Goal: Task Accomplishment & Management: Manage account settings

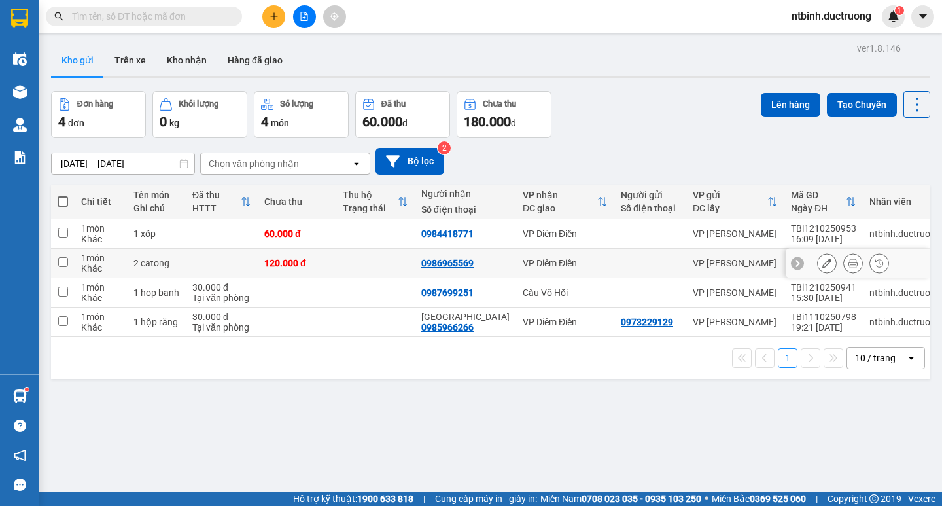
click at [241, 233] on td at bounding box center [222, 233] width 72 height 29
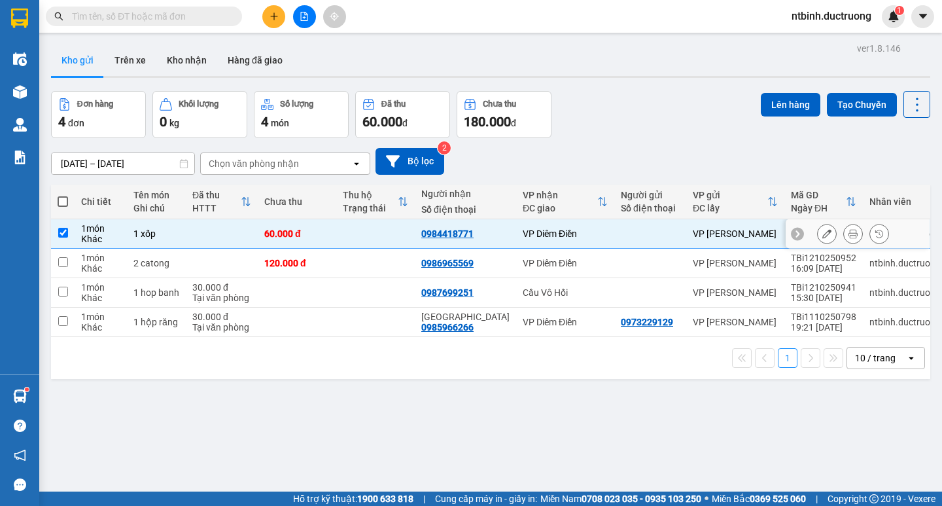
click at [238, 246] on td at bounding box center [222, 233] width 72 height 29
checkbox input "false"
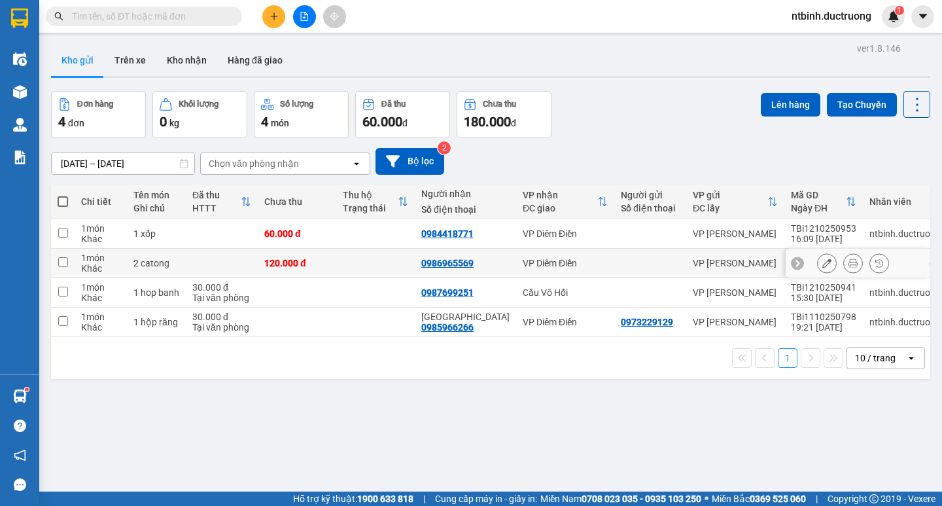
click at [232, 272] on td at bounding box center [222, 263] width 72 height 29
checkbox input "true"
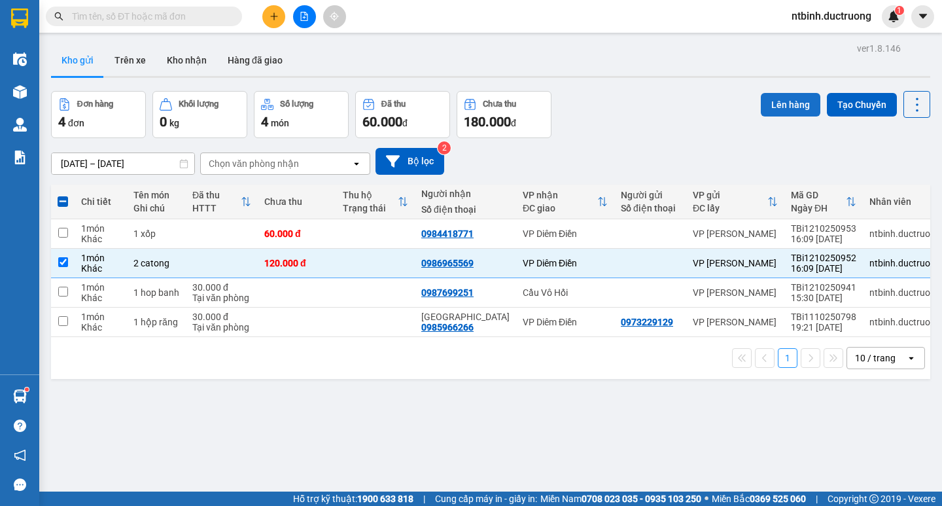
click at [774, 97] on button "Lên hàng" at bounding box center [791, 105] width 60 height 24
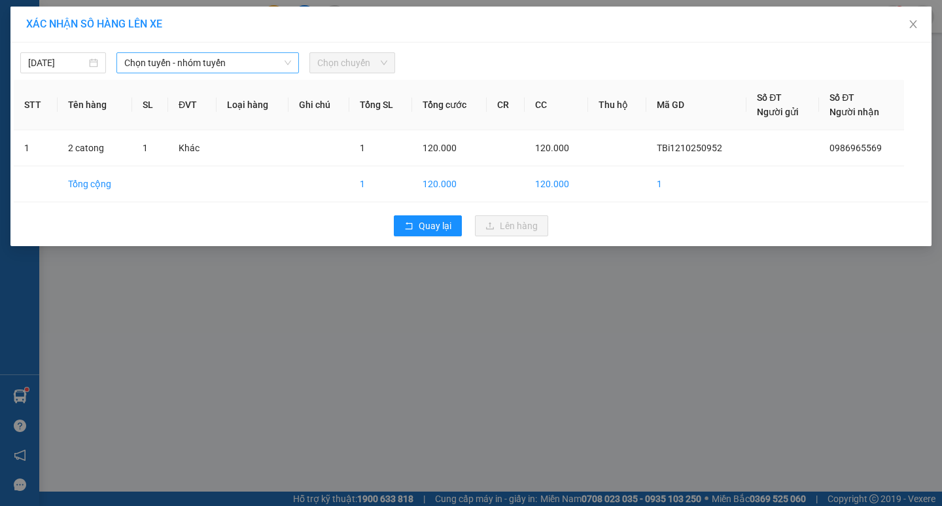
click at [228, 71] on span "Chọn tuyến - nhóm tuyến" at bounding box center [207, 63] width 167 height 20
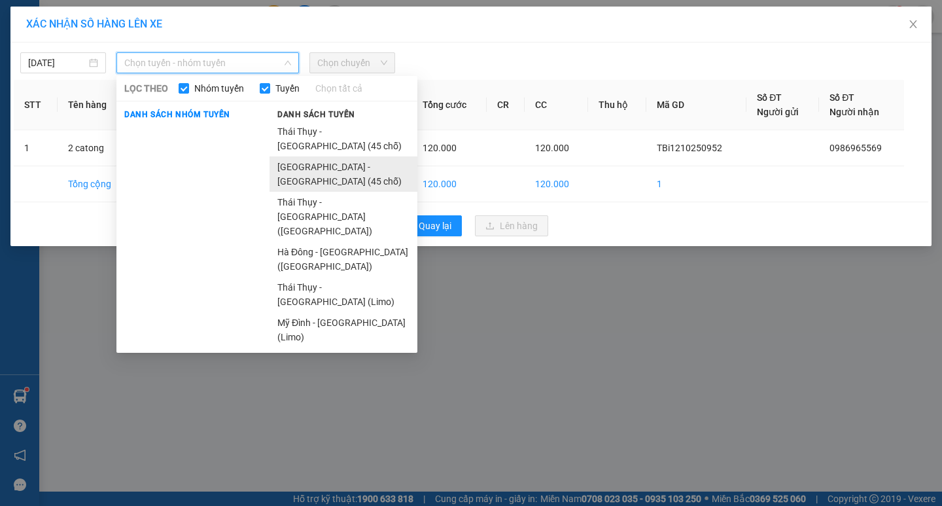
click at [281, 156] on li "[GEOGRAPHIC_DATA] - [GEOGRAPHIC_DATA] (45 chỗ)" at bounding box center [344, 173] width 148 height 35
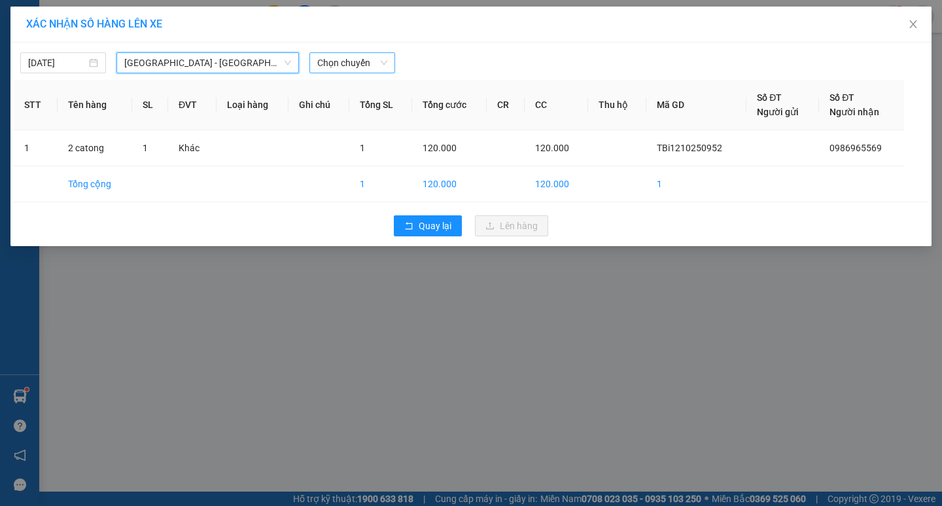
click at [358, 61] on span "Chọn chuyến" at bounding box center [352, 63] width 70 height 20
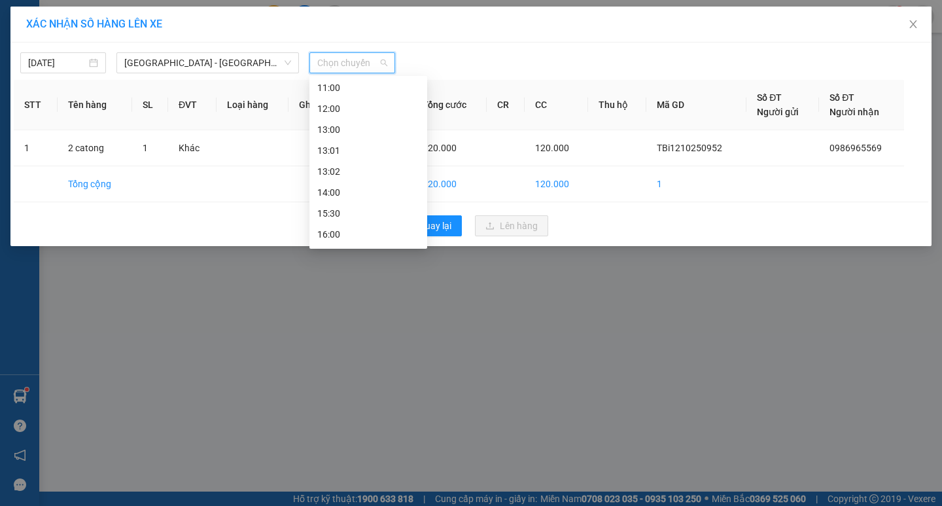
scroll to position [230, 0]
click at [345, 159] on div "16:00" at bounding box center [368, 151] width 118 height 21
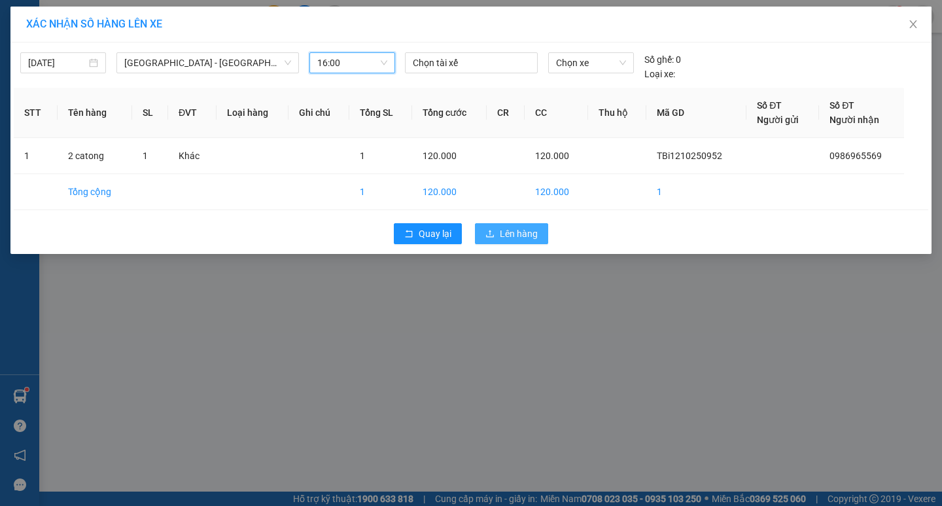
click at [495, 232] on button "Lên hàng" at bounding box center [511, 233] width 73 height 21
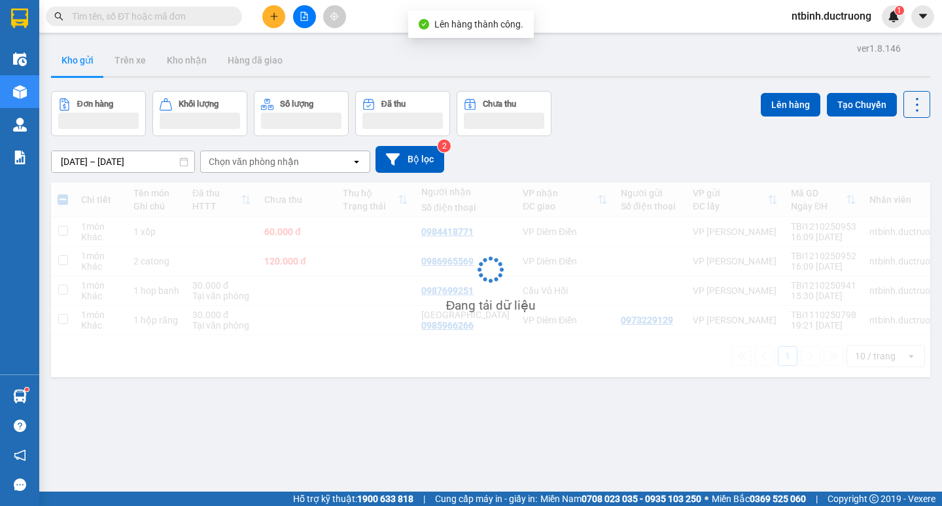
click at [276, 18] on icon "plus" at bounding box center [274, 16] width 9 height 9
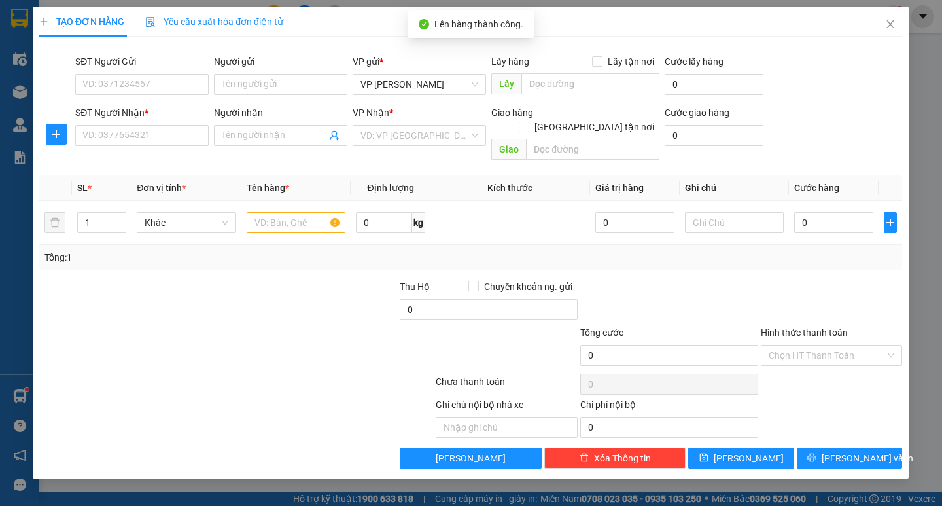
click at [156, 121] on div "SĐT Người Nhận *" at bounding box center [142, 115] width 133 height 20
drag, startPoint x: 153, startPoint y: 124, endPoint x: 153, endPoint y: 132, distance: 7.9
click at [153, 132] on div "SĐT Người Nhận * VD: 0377654321" at bounding box center [142, 128] width 133 height 46
click at [153, 132] on input "SĐT Người Nhận *" at bounding box center [142, 135] width 133 height 21
click at [109, 141] on input "0386635" at bounding box center [142, 135] width 133 height 21
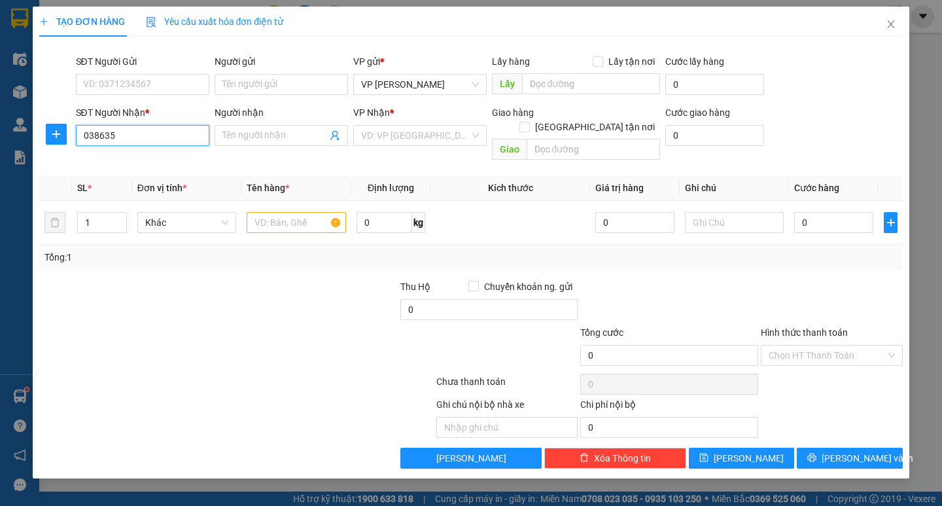
click at [131, 141] on input "038635" at bounding box center [142, 135] width 133 height 21
click at [400, 145] on div "VD: VP [GEOGRAPHIC_DATA]" at bounding box center [419, 135] width 133 height 21
type input "0386355836"
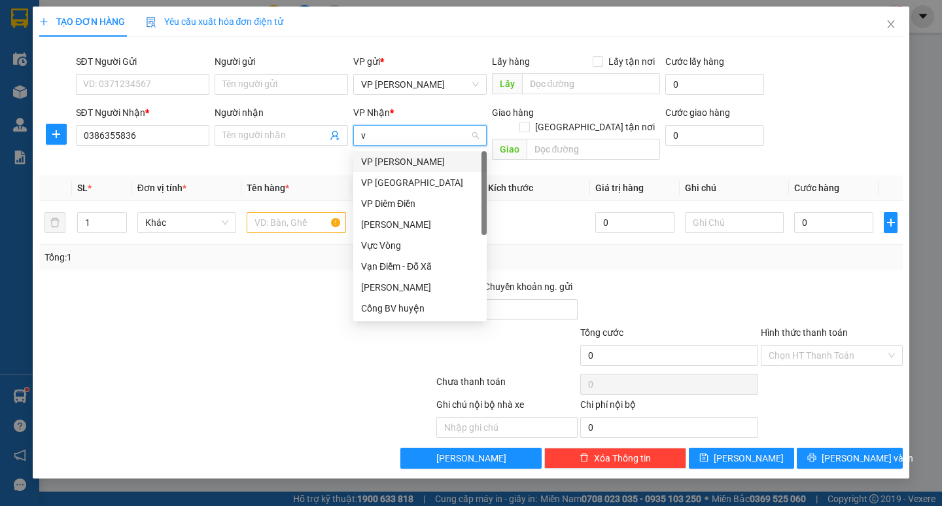
type input "vp"
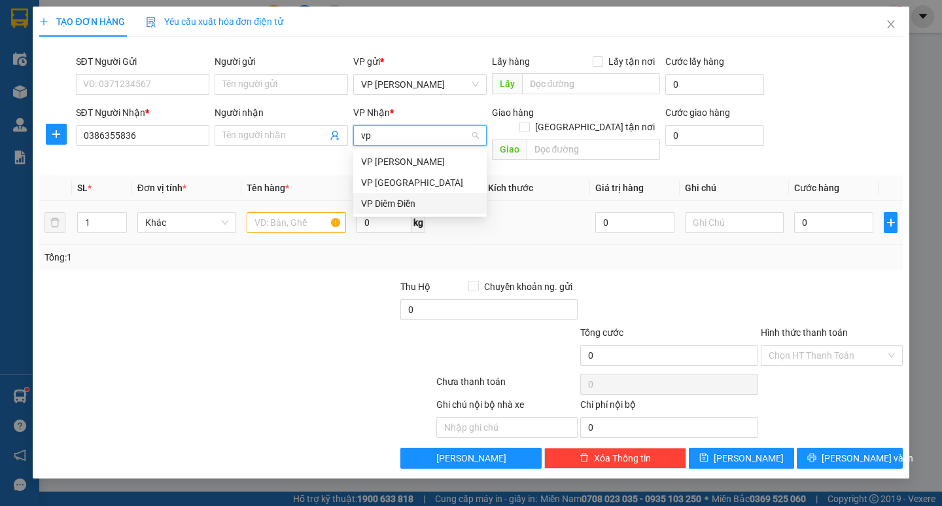
click at [422, 202] on div "VP Diêm Điền" at bounding box center [420, 203] width 118 height 14
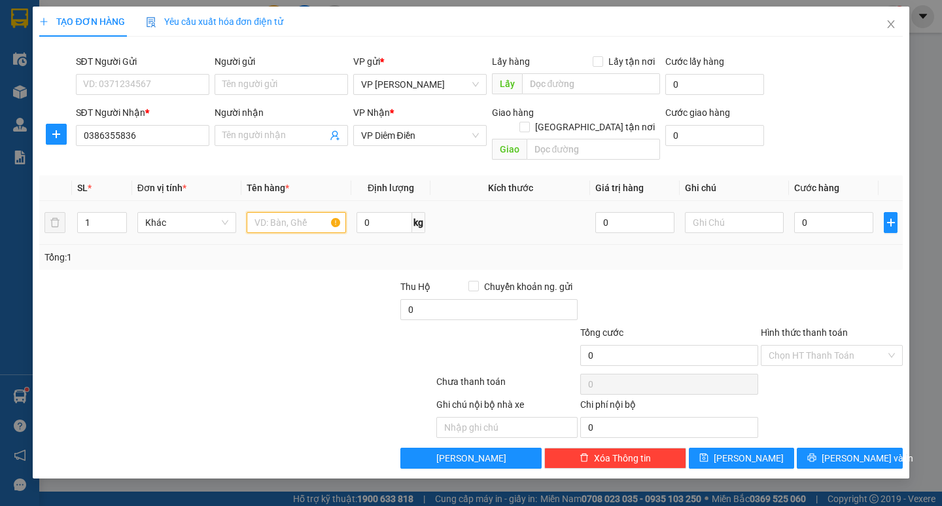
click at [302, 212] on input "text" at bounding box center [296, 222] width 99 height 21
type input "1 túi"
click at [818, 212] on input "0" at bounding box center [833, 222] width 79 height 21
click at [807, 213] on input "0" at bounding box center [833, 222] width 79 height 21
click at [803, 213] on input "0" at bounding box center [833, 222] width 79 height 21
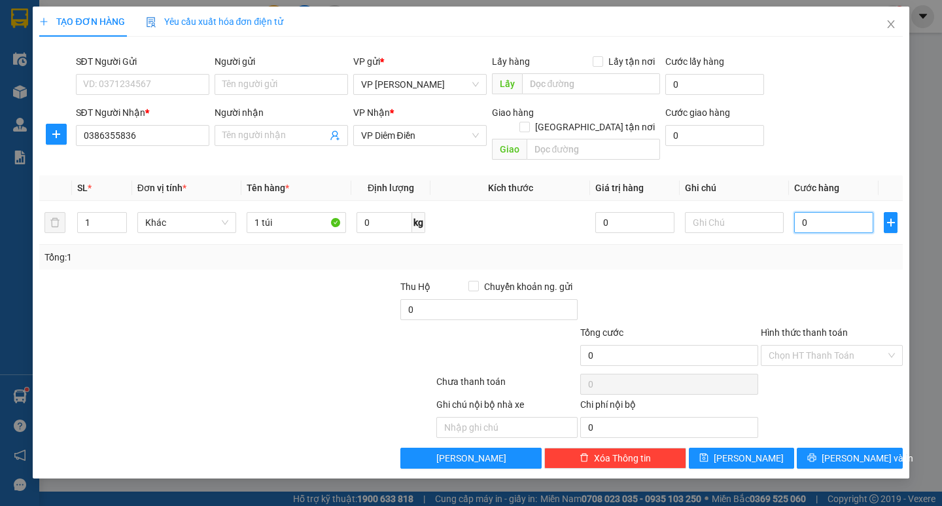
type input "30"
click at [800, 252] on div "Tổng: 1" at bounding box center [470, 257] width 863 height 25
type input "30.000"
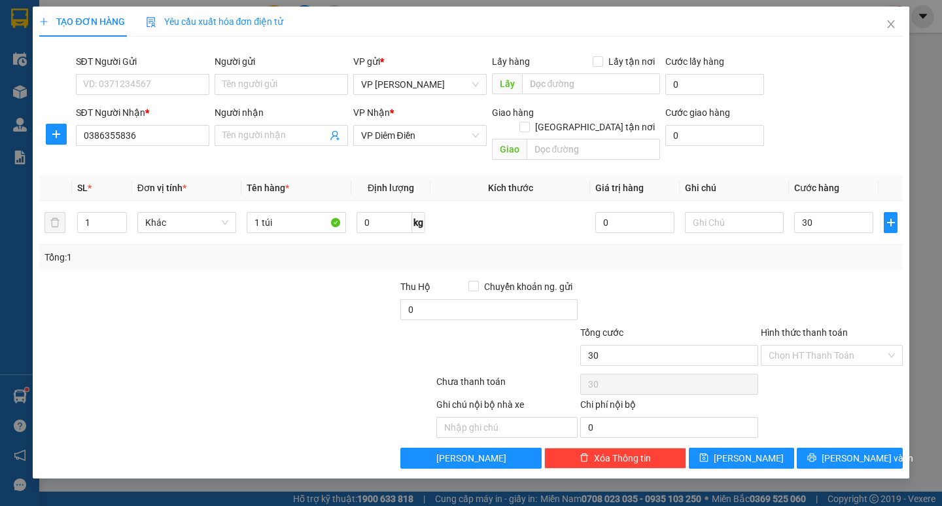
type input "30.000"
click at [824, 345] on input "Hình thức thanh toán" at bounding box center [827, 355] width 117 height 20
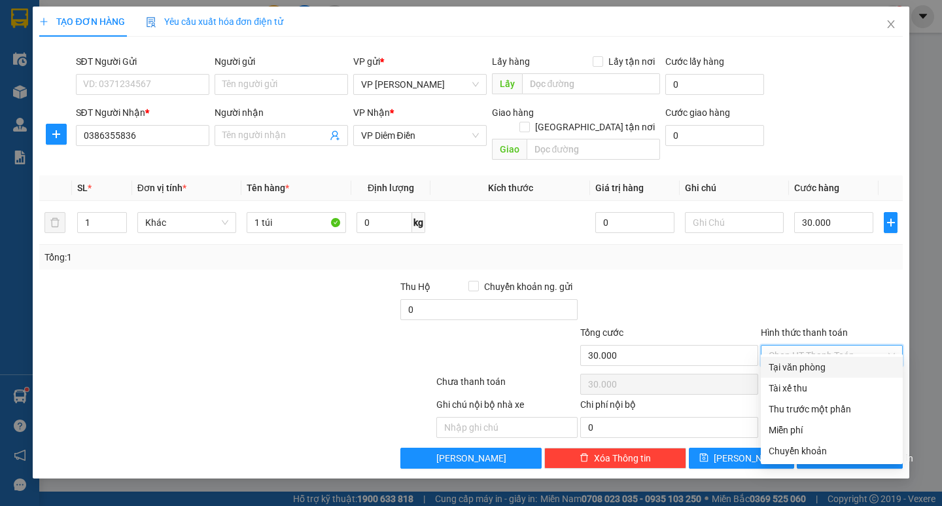
click at [829, 370] on div "Tại văn phòng" at bounding box center [832, 367] width 126 height 14
type input "0"
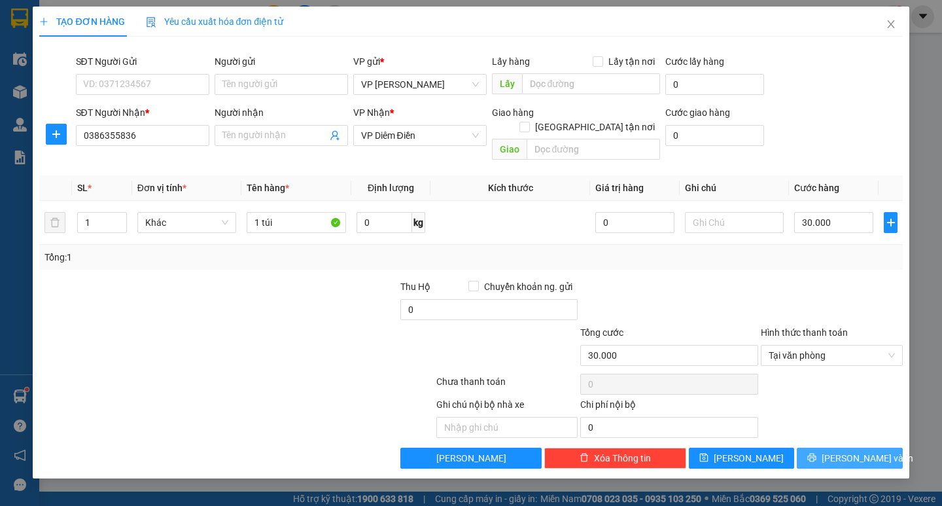
click at [843, 451] on span "[PERSON_NAME] và In" at bounding box center [868, 458] width 92 height 14
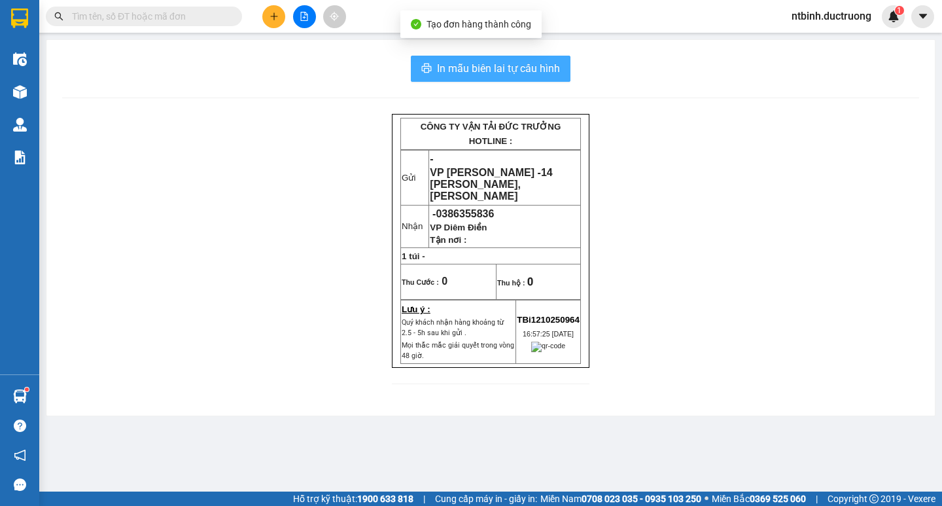
click at [489, 73] on span "In mẫu biên lai tự cấu hình" at bounding box center [498, 68] width 123 height 16
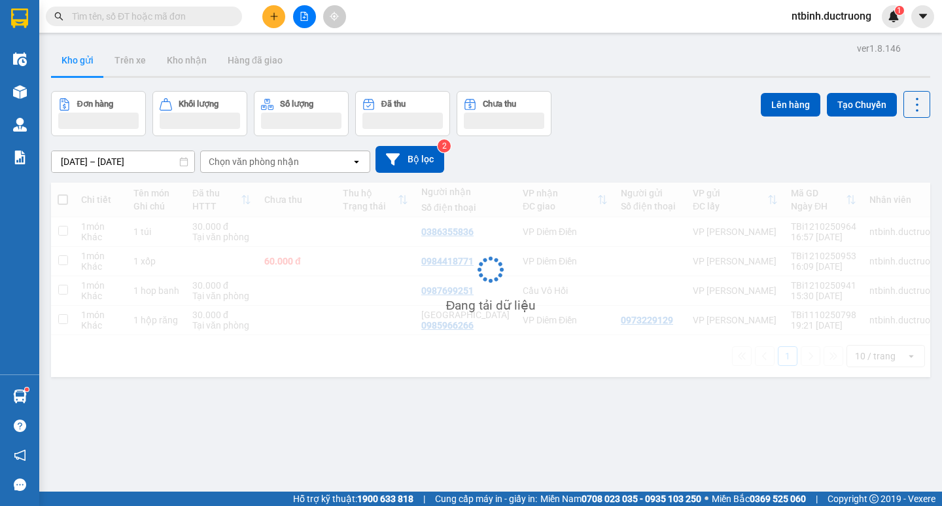
click at [276, 14] on icon "plus" at bounding box center [274, 16] width 9 height 9
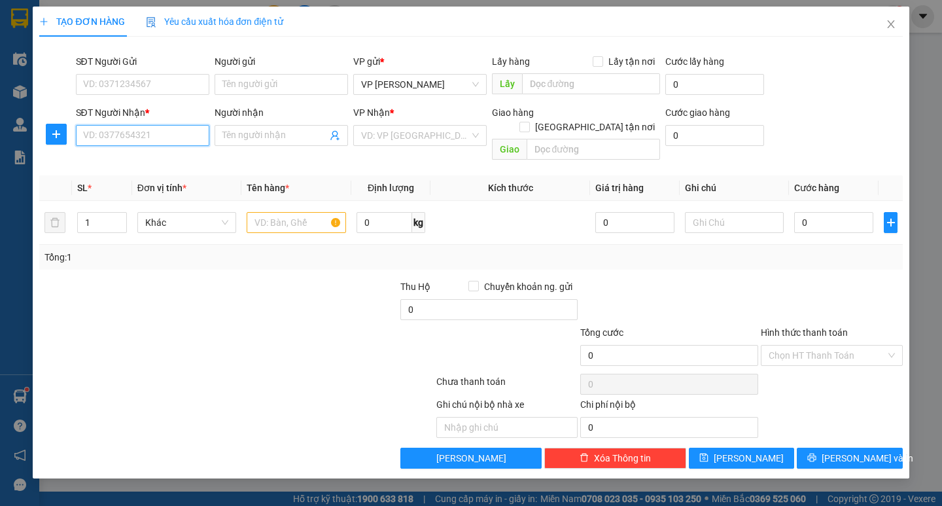
click at [151, 143] on input "SĐT Người Nhận *" at bounding box center [142, 135] width 133 height 21
type input "0397846026"
click at [395, 137] on input "search" at bounding box center [415, 136] width 109 height 20
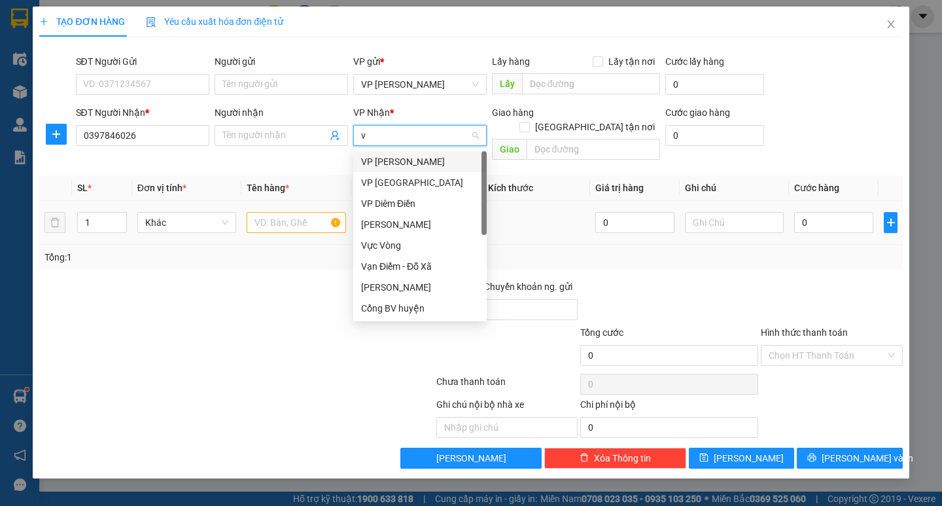
type input "vu"
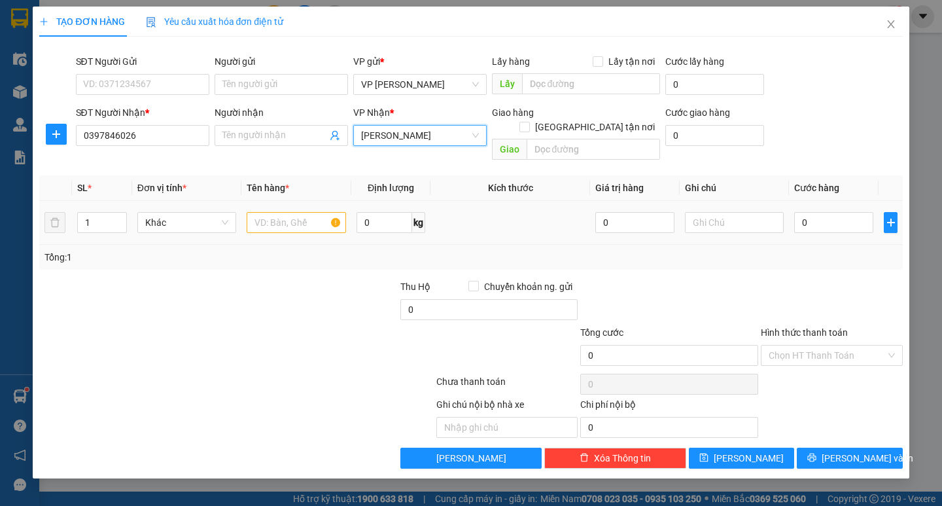
click at [301, 219] on div at bounding box center [296, 222] width 99 height 26
click at [300, 217] on input "text" at bounding box center [296, 222] width 99 height 21
type input "1 hộp"
click at [822, 212] on input "0" at bounding box center [833, 222] width 79 height 21
click at [800, 212] on input "0" at bounding box center [833, 222] width 79 height 21
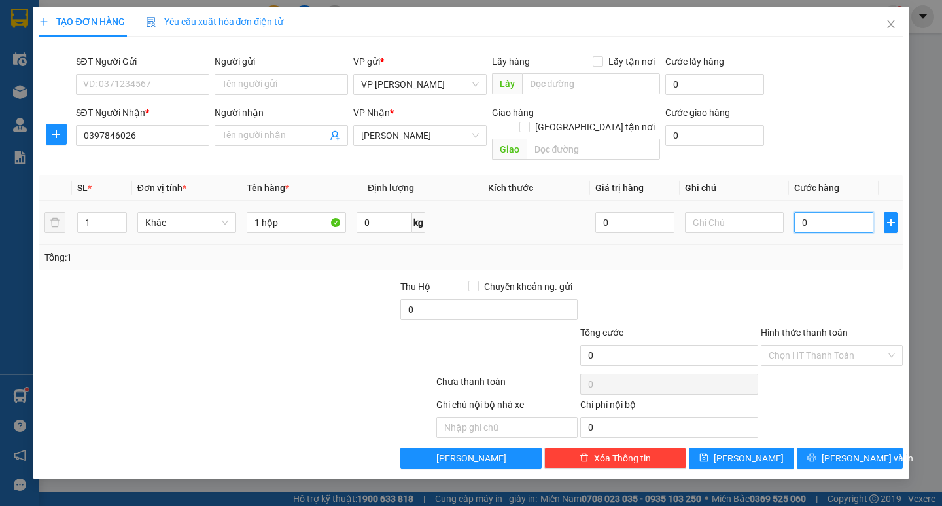
type input "30"
click at [805, 245] on div "Tổng: 1" at bounding box center [470, 257] width 863 height 25
type input "30.000"
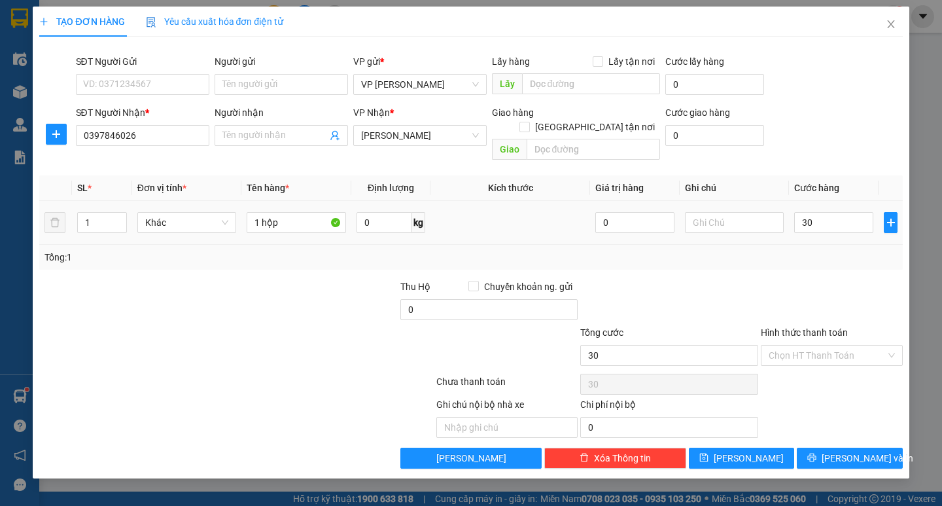
type input "30.000"
click at [830, 345] on input "Hình thức thanh toán" at bounding box center [827, 355] width 117 height 20
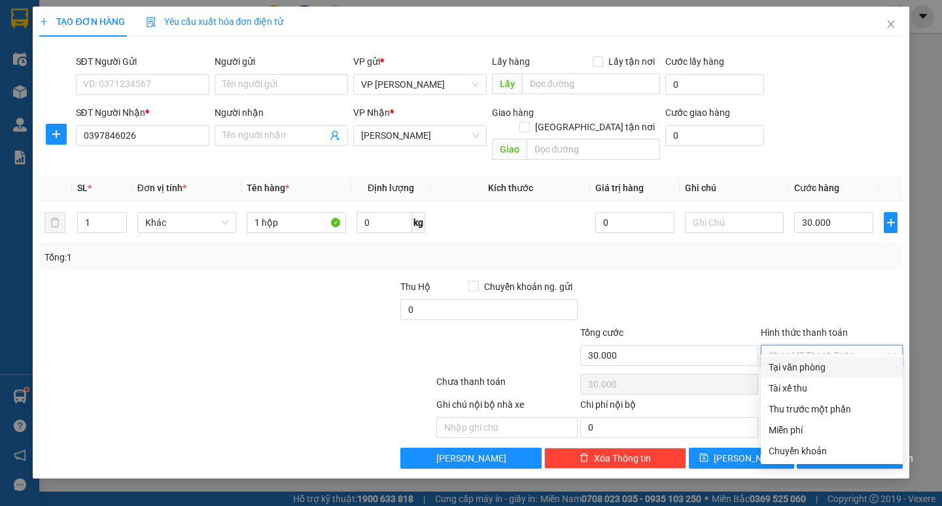
click at [830, 370] on div "Tại văn phòng" at bounding box center [832, 367] width 126 height 14
type input "0"
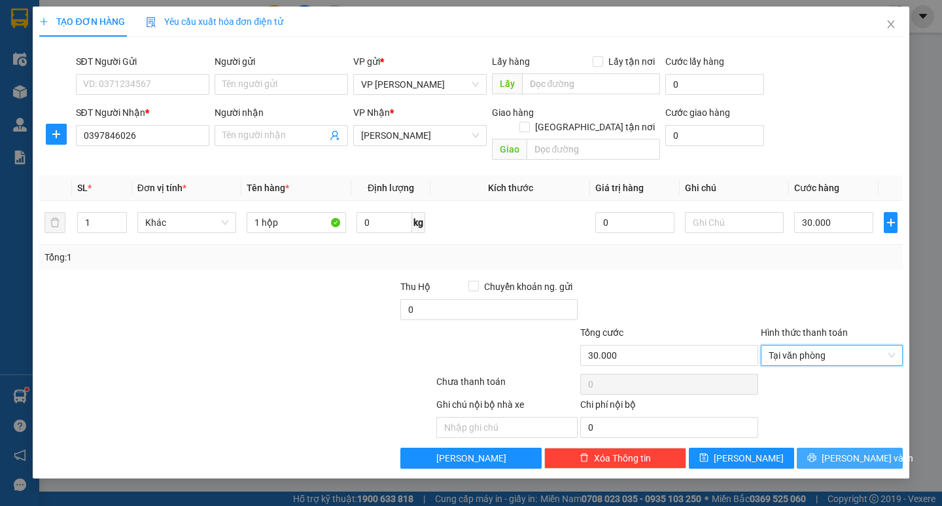
click at [832, 448] on button "[PERSON_NAME] và In" at bounding box center [849, 458] width 105 height 21
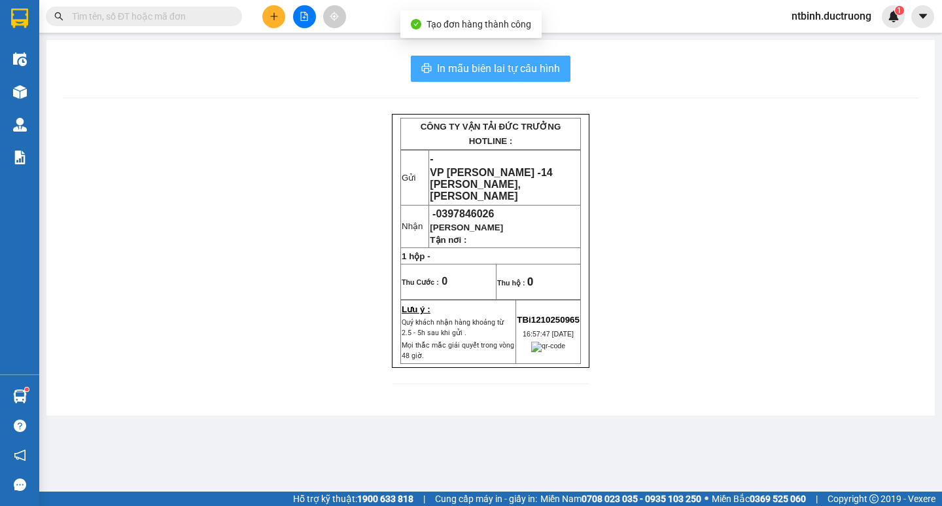
click at [476, 75] on span "In mẫu biên lai tự cấu hình" at bounding box center [498, 68] width 123 height 16
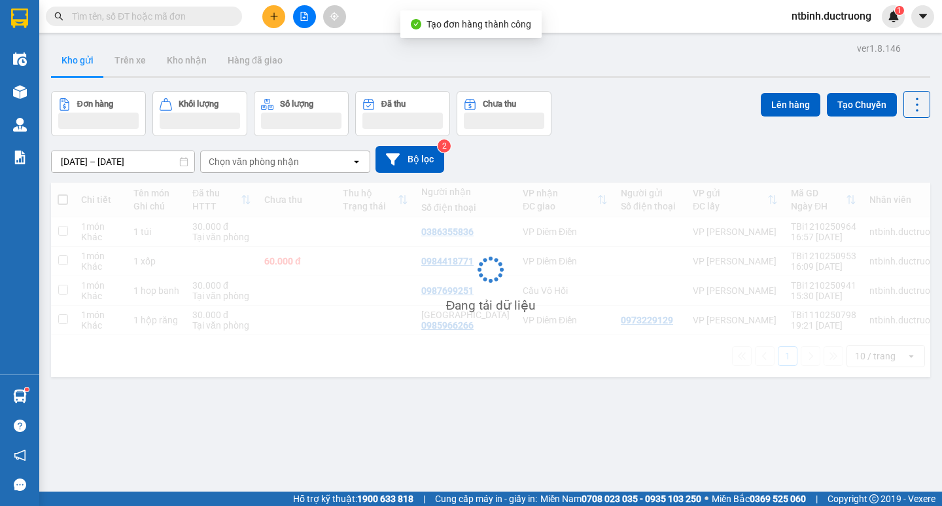
click at [271, 15] on icon "plus" at bounding box center [274, 16] width 9 height 9
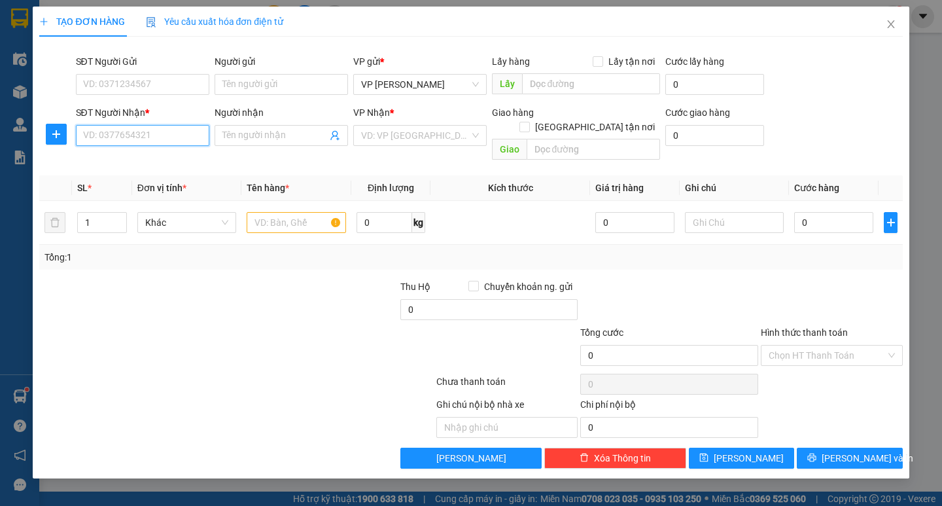
click at [152, 135] on input "SĐT Người Nhận *" at bounding box center [142, 135] width 133 height 21
click at [130, 160] on div "0375175221" at bounding box center [143, 161] width 118 height 14
type input "0375175221"
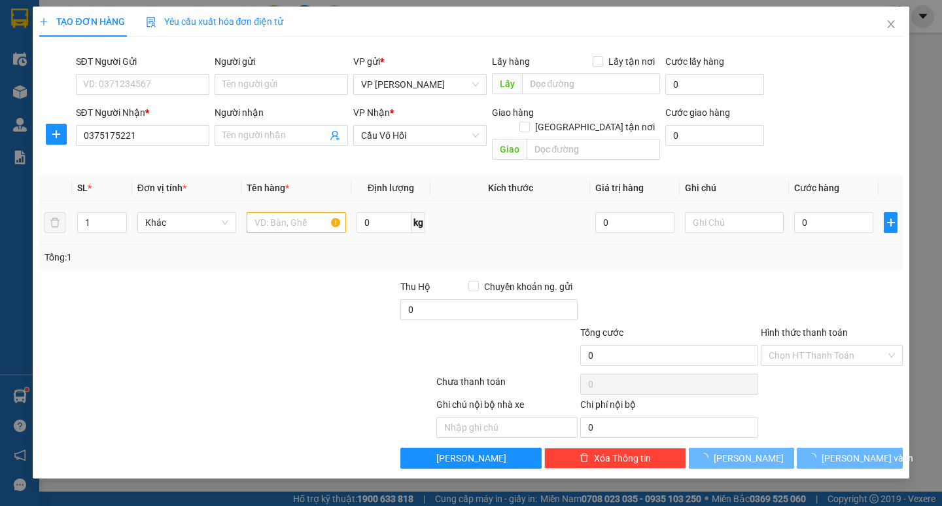
click at [275, 221] on div at bounding box center [296, 222] width 99 height 26
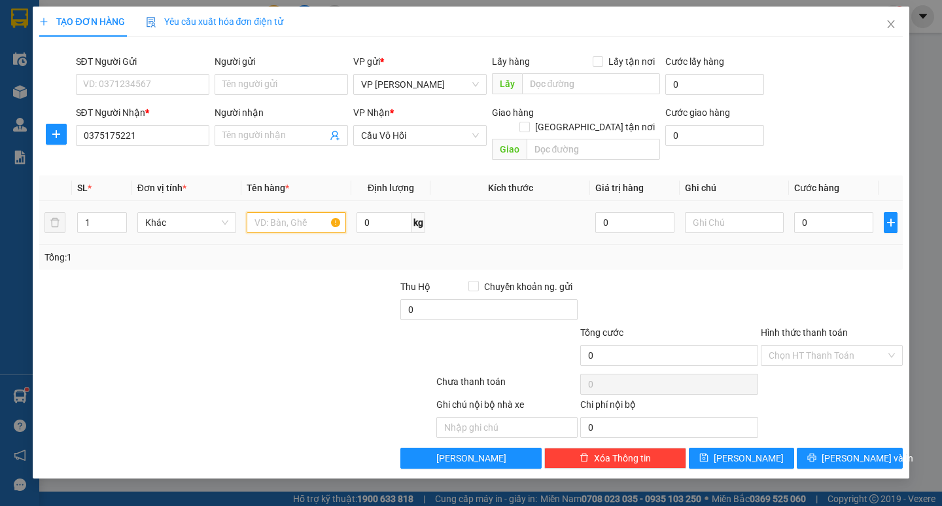
click at [277, 214] on input "text" at bounding box center [296, 222] width 99 height 21
type input "1 catong"
click at [812, 212] on input "0" at bounding box center [833, 222] width 79 height 21
click at [805, 212] on input "0" at bounding box center [833, 222] width 79 height 21
type input "50"
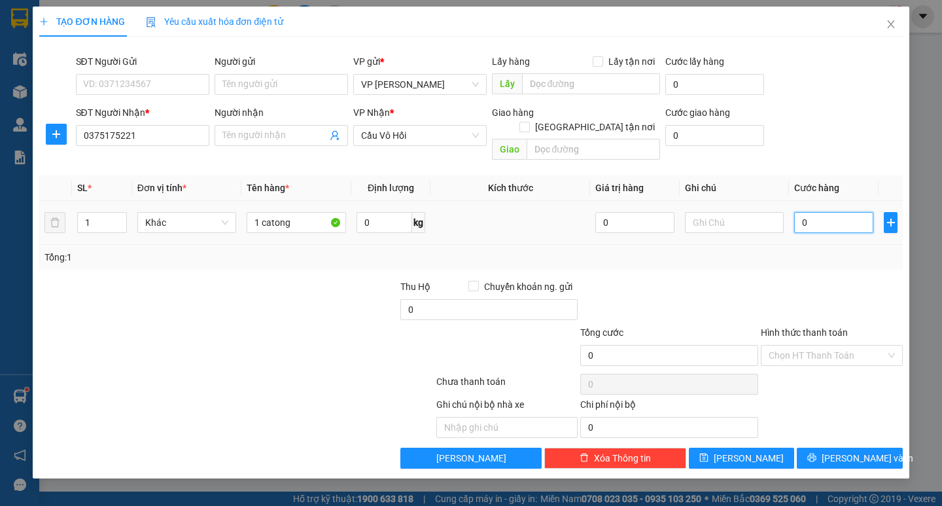
type input "50"
click at [802, 255] on div "Tổng: 1" at bounding box center [470, 257] width 863 height 25
type input "50.000"
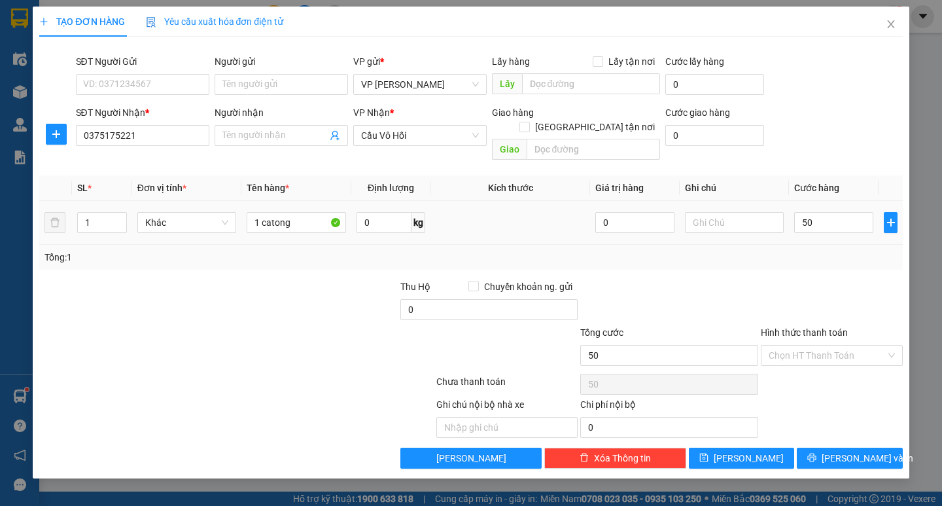
type input "50.000"
click at [845, 451] on span "[PERSON_NAME] và In" at bounding box center [868, 458] width 92 height 14
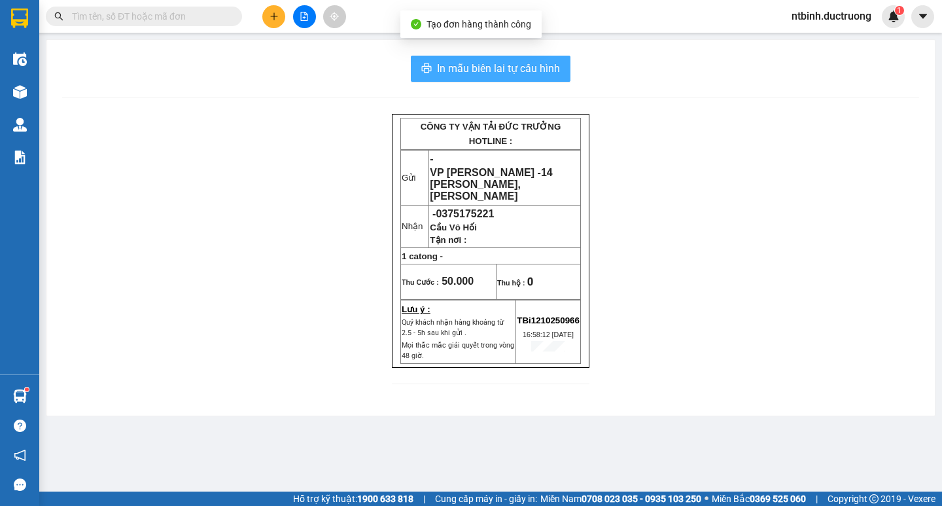
click at [515, 73] on span "In mẫu biên lai tự cấu hình" at bounding box center [498, 68] width 123 height 16
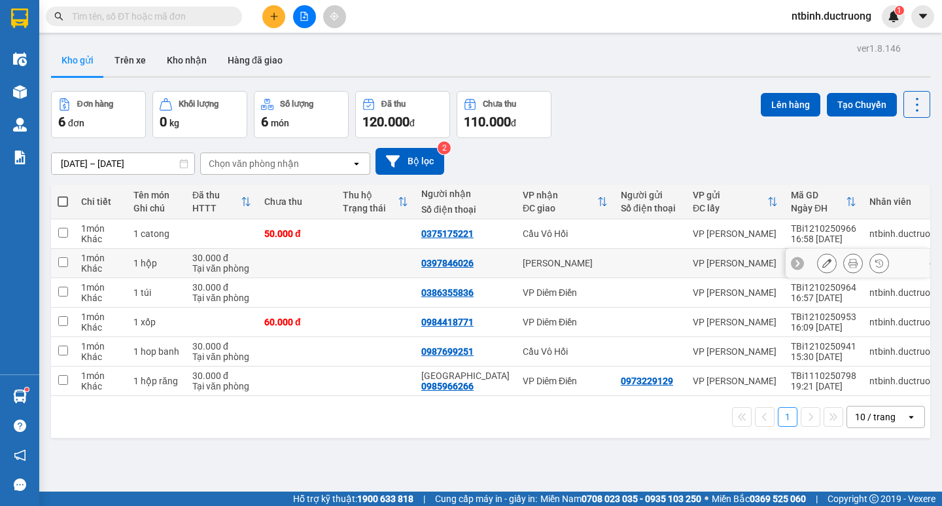
click at [341, 235] on td at bounding box center [375, 233] width 79 height 29
checkbox input "true"
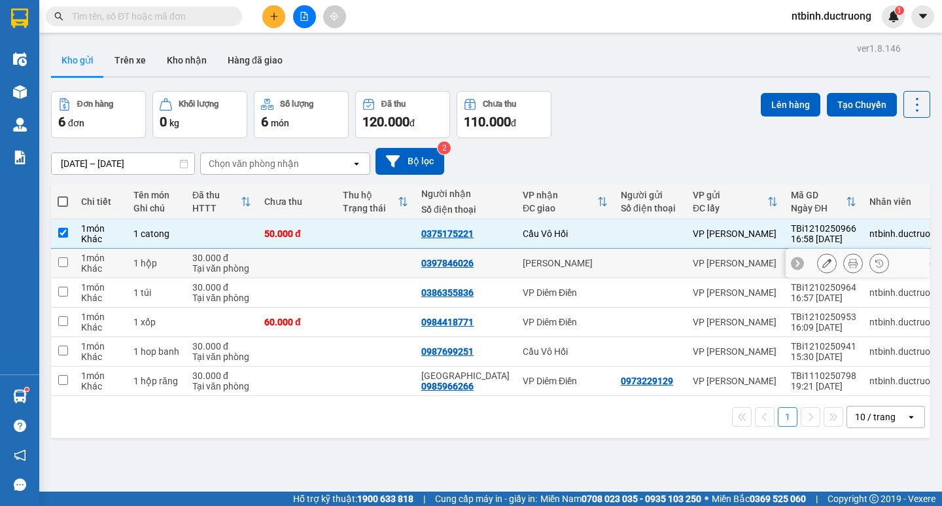
click at [341, 256] on td at bounding box center [375, 263] width 79 height 29
checkbox input "true"
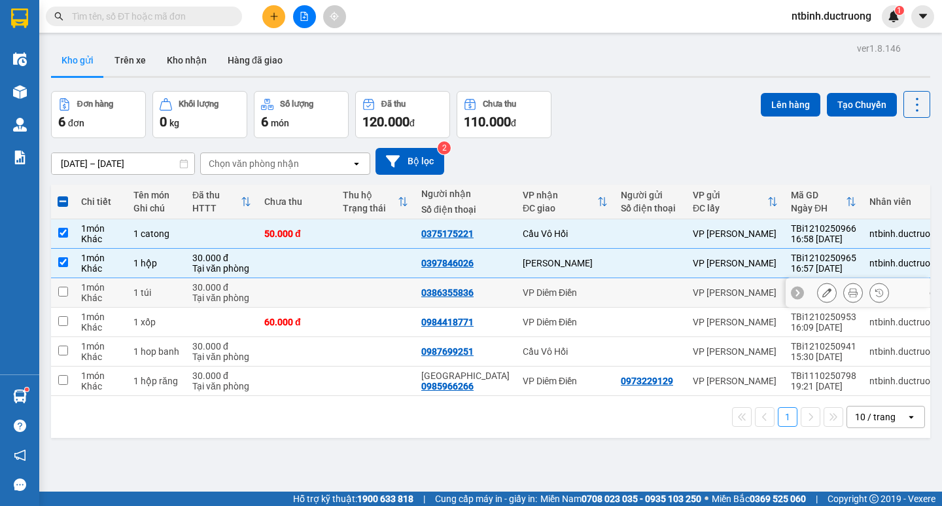
click at [342, 287] on td at bounding box center [375, 292] width 79 height 29
checkbox input "true"
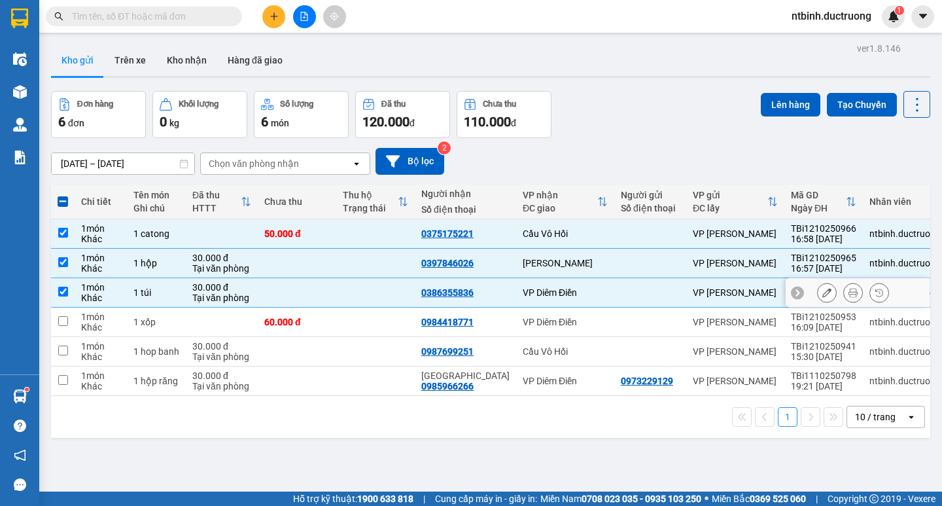
click at [346, 313] on td at bounding box center [375, 322] width 79 height 29
checkbox input "true"
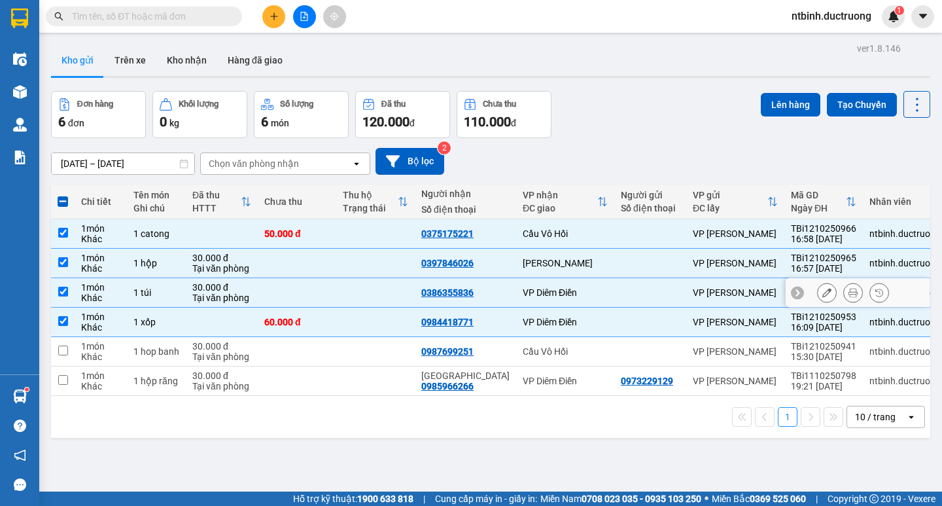
click at [344, 286] on td at bounding box center [375, 292] width 79 height 29
checkbox input "false"
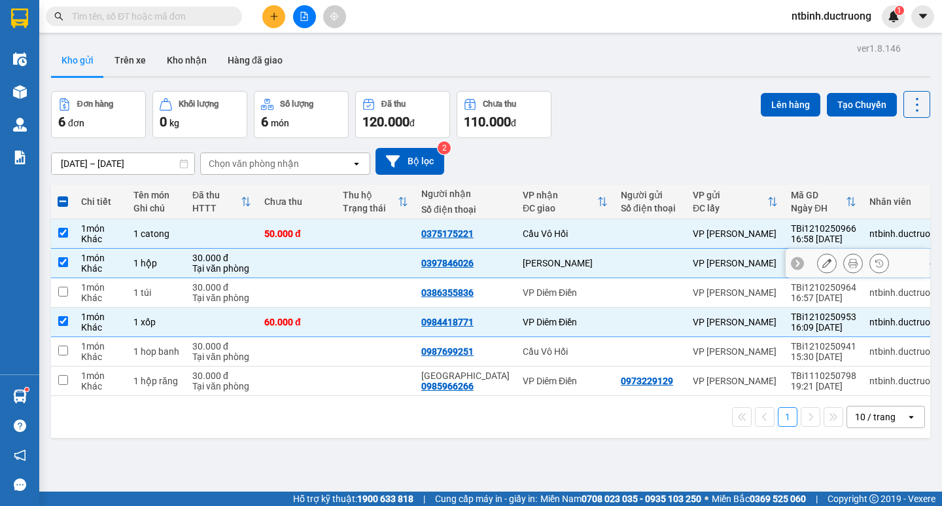
click at [344, 260] on td at bounding box center [375, 263] width 79 height 29
checkbox input "false"
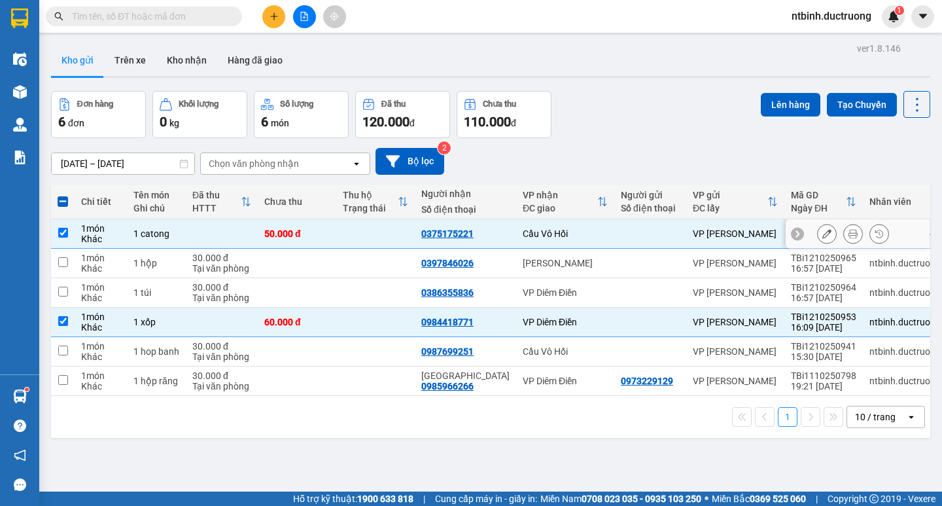
click at [351, 245] on td at bounding box center [375, 233] width 79 height 29
checkbox input "false"
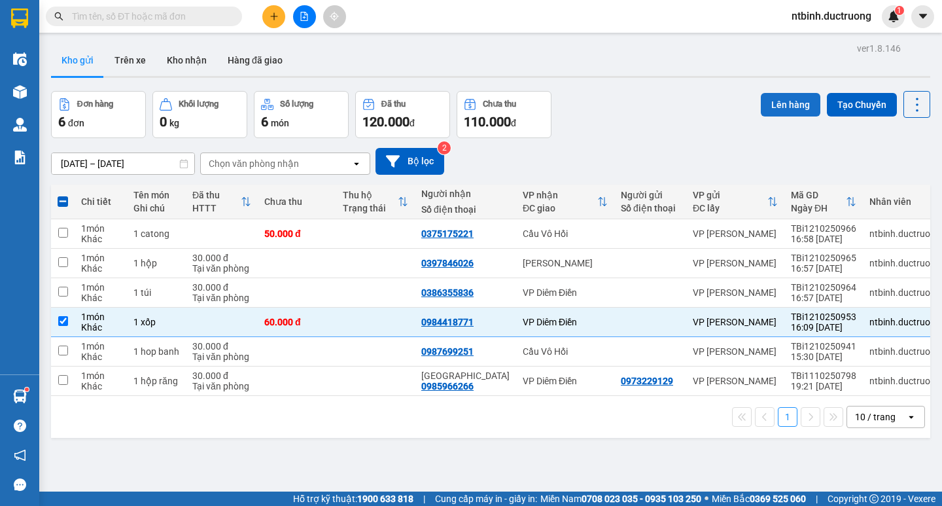
click at [777, 111] on button "Lên hàng" at bounding box center [791, 105] width 60 height 24
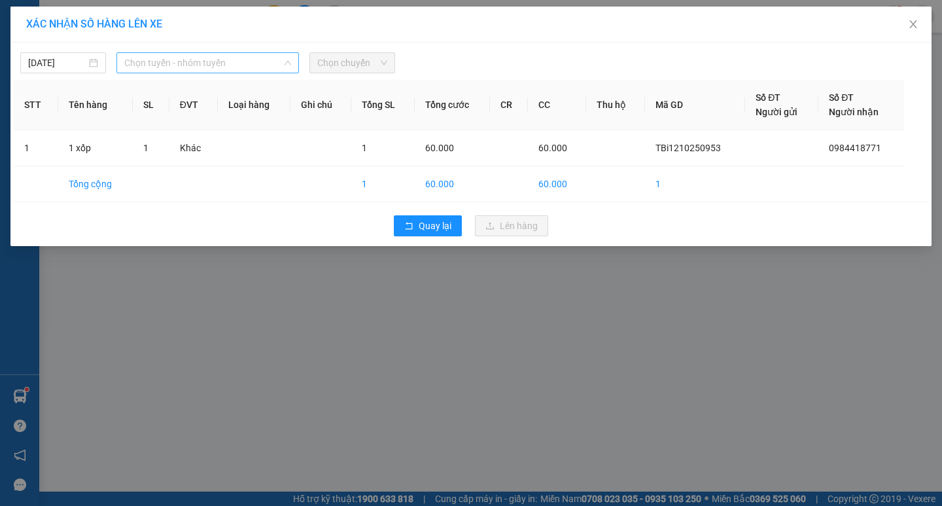
click at [215, 62] on span "Chọn tuyến - nhóm tuyến" at bounding box center [207, 63] width 167 height 20
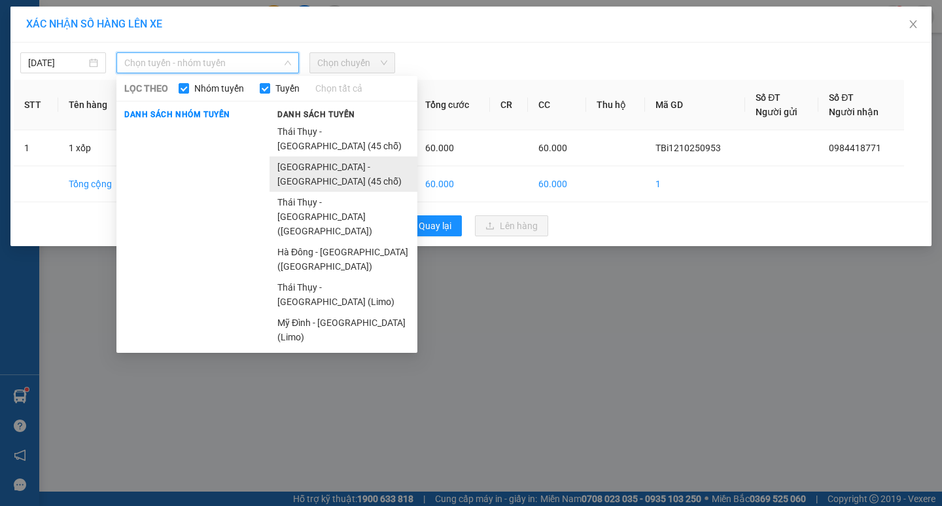
click at [310, 156] on li "[GEOGRAPHIC_DATA] - [GEOGRAPHIC_DATA] (45 chỗ)" at bounding box center [344, 173] width 148 height 35
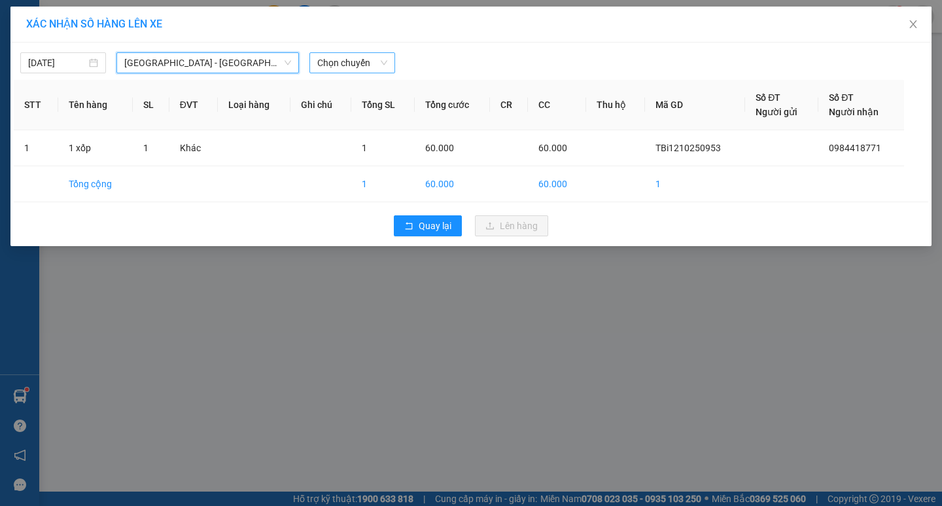
click at [341, 60] on span "Chọn chuyến" at bounding box center [352, 63] width 70 height 20
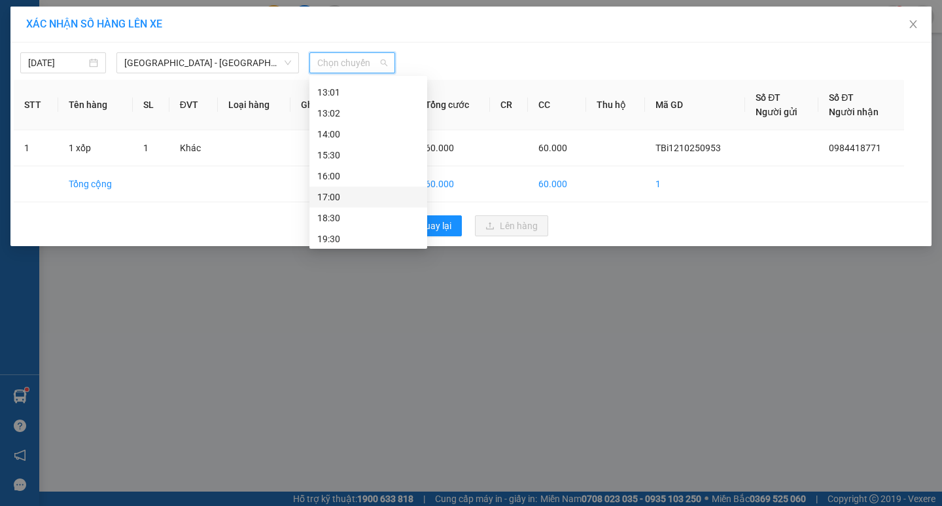
scroll to position [230, 0]
click at [344, 151] on div "16:00" at bounding box center [368, 152] width 102 height 14
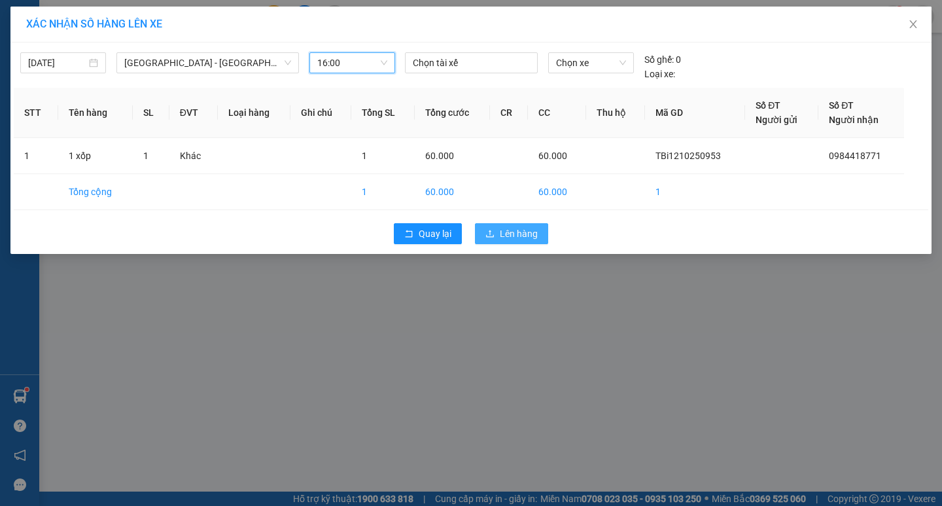
click at [500, 233] on span "Lên hàng" at bounding box center [519, 233] width 38 height 14
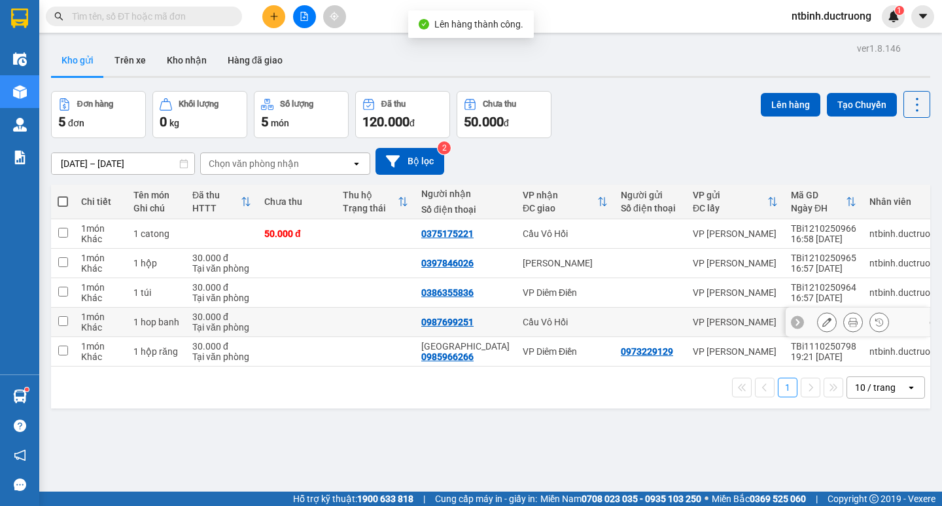
click at [372, 322] on td at bounding box center [375, 322] width 79 height 29
checkbox input "true"
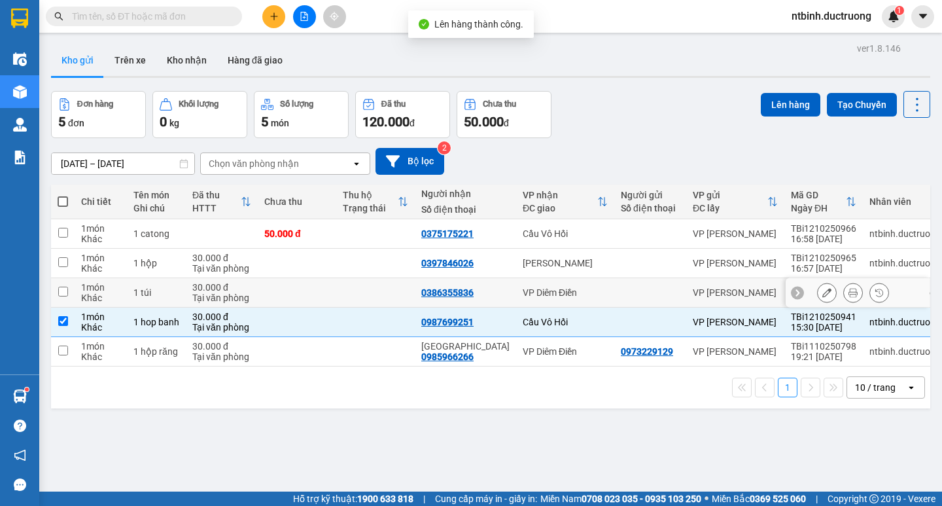
click at [330, 295] on td at bounding box center [297, 292] width 79 height 29
checkbox input "true"
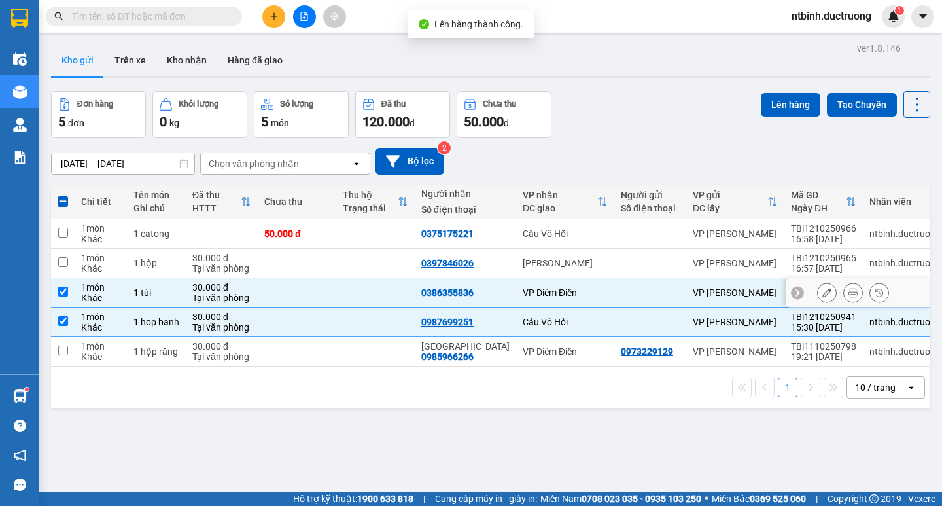
click at [326, 264] on td at bounding box center [297, 263] width 79 height 29
checkbox input "true"
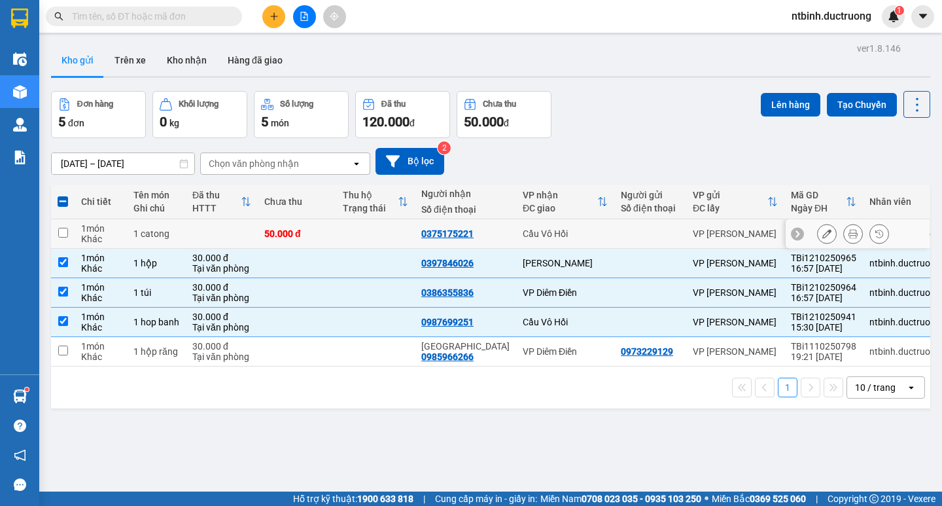
click at [342, 232] on td at bounding box center [375, 233] width 79 height 29
checkbox input "true"
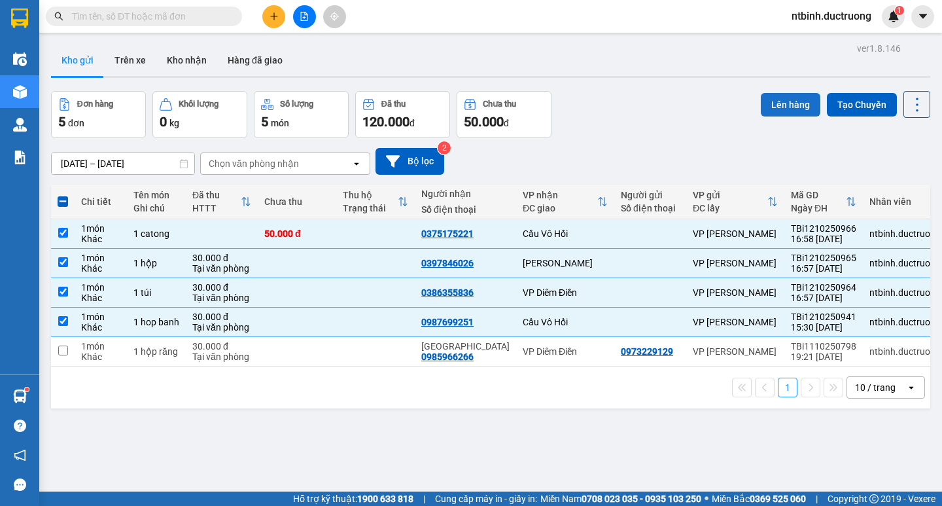
click at [782, 107] on button "Lên hàng" at bounding box center [791, 105] width 60 height 24
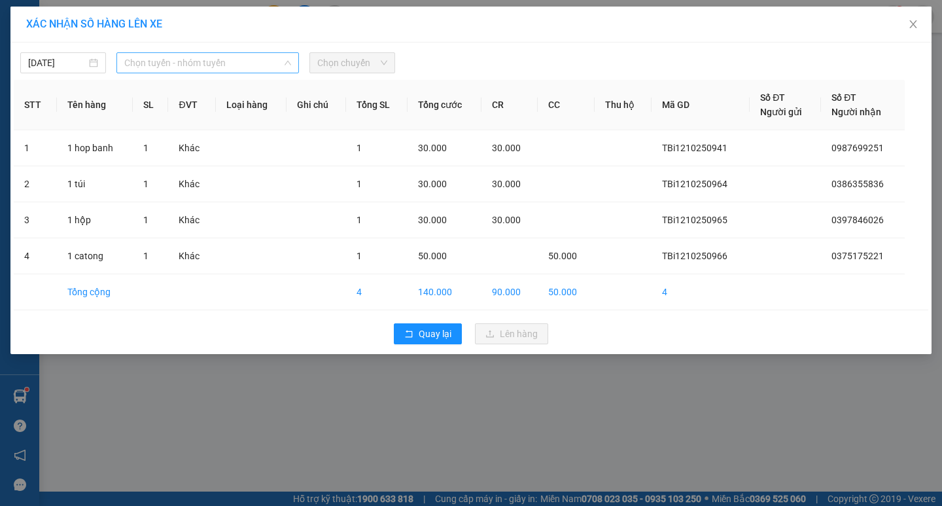
click at [224, 61] on span "Chọn tuyến - nhóm tuyến" at bounding box center [207, 63] width 167 height 20
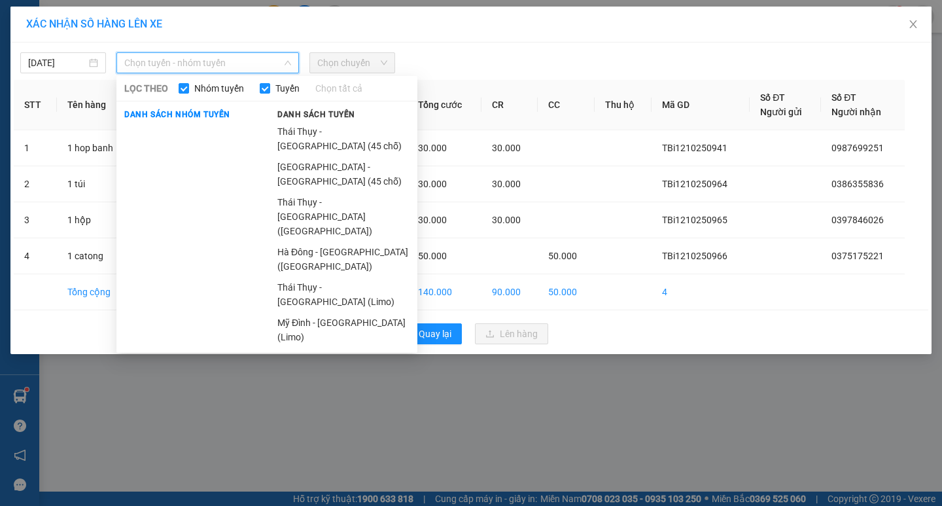
drag, startPoint x: 325, startPoint y: 149, endPoint x: 323, endPoint y: 66, distance: 83.1
click at [323, 156] on li "[GEOGRAPHIC_DATA] - [GEOGRAPHIC_DATA] (45 chỗ)" at bounding box center [344, 173] width 148 height 35
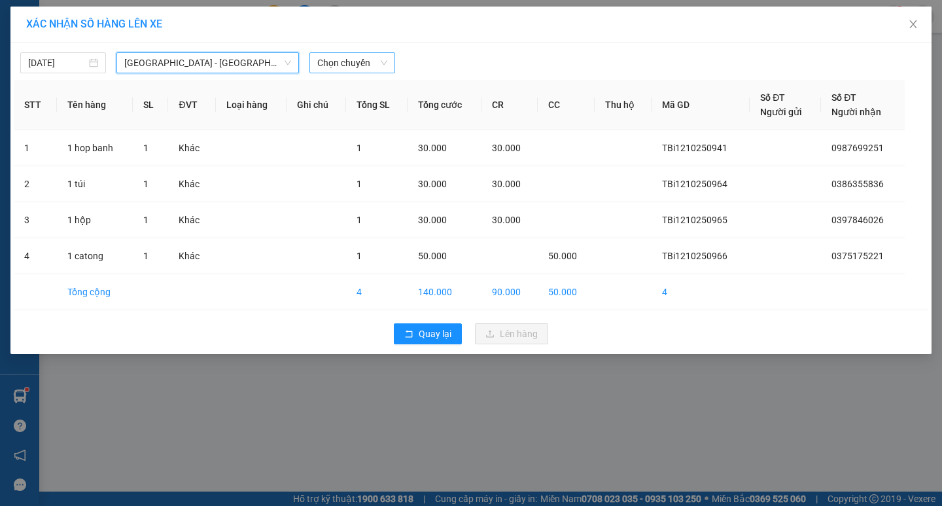
click at [324, 63] on span "Chọn chuyến" at bounding box center [352, 63] width 70 height 20
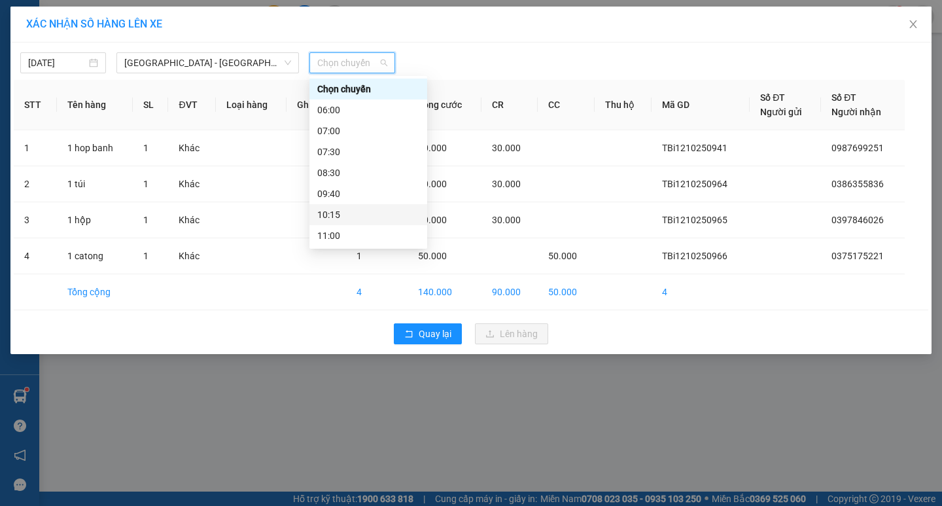
scroll to position [230, 0]
click at [346, 170] on div "17:00" at bounding box center [368, 173] width 102 height 14
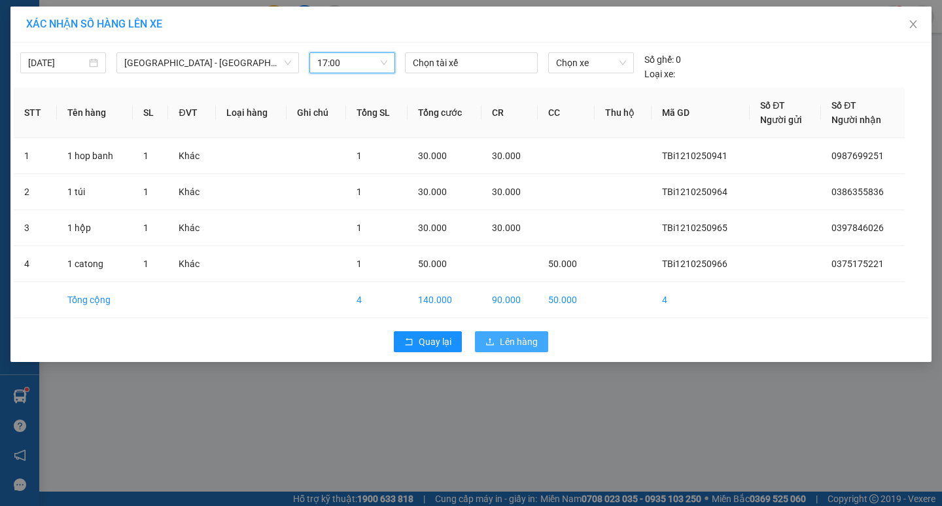
click at [514, 344] on span "Lên hàng" at bounding box center [519, 341] width 38 height 14
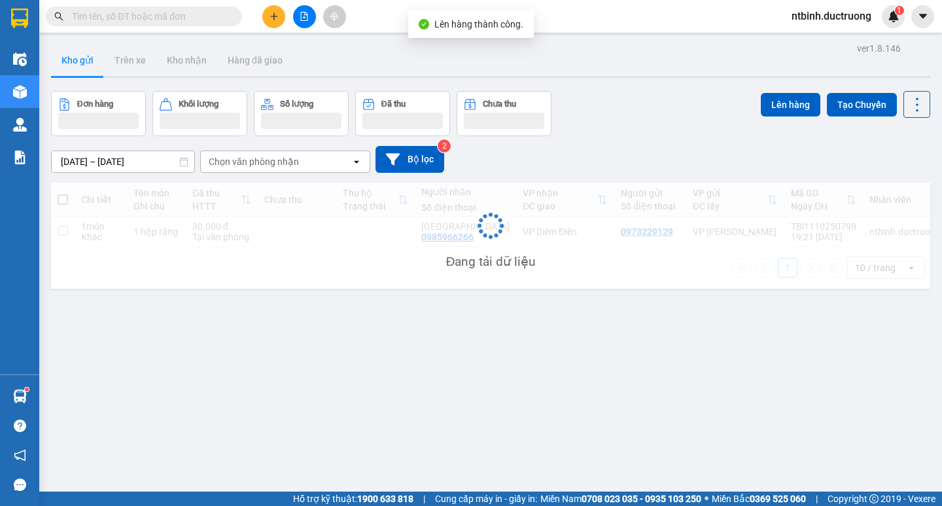
click at [302, 13] on icon "file-add" at bounding box center [304, 16] width 9 height 9
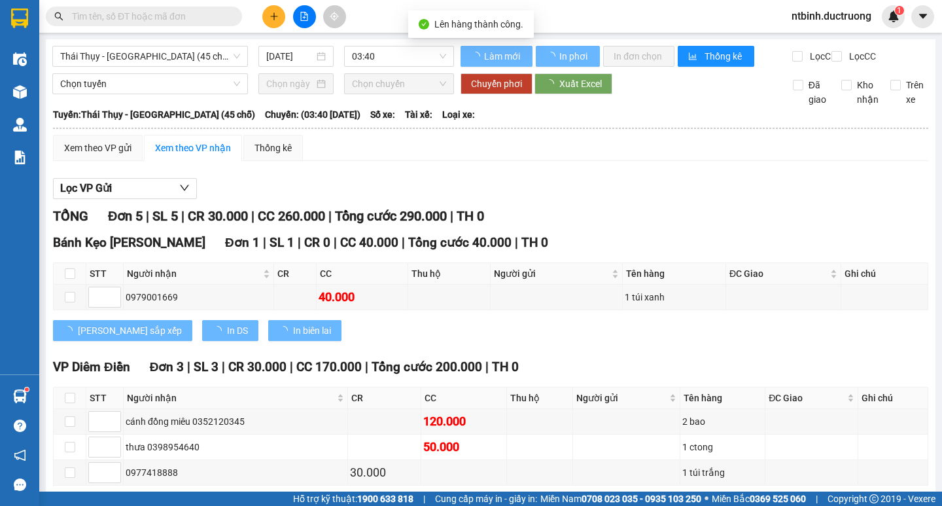
click at [165, 37] on main "[GEOGRAPHIC_DATA] - [GEOGRAPHIC_DATA] (45 chỗ) [DATE] 03:40 Làm mới In phơi In …" at bounding box center [471, 245] width 942 height 491
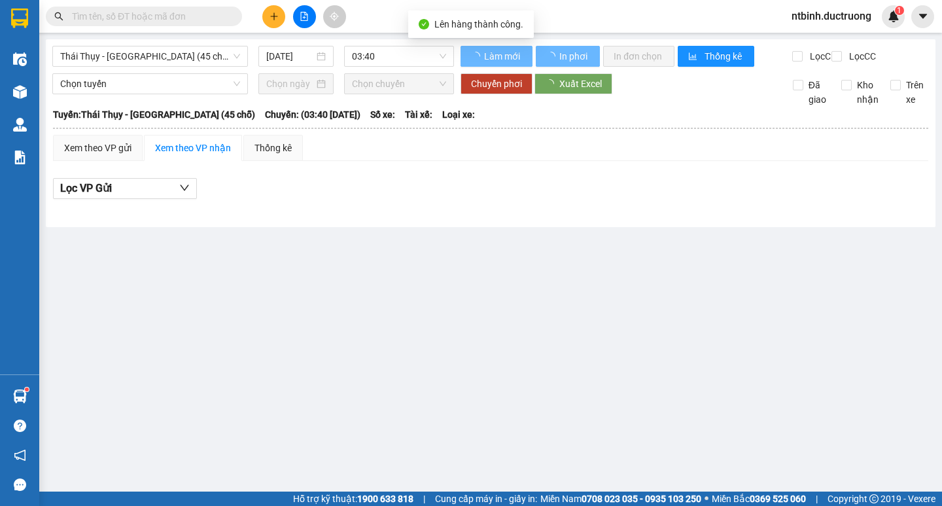
click at [159, 43] on div "[GEOGRAPHIC_DATA] - [GEOGRAPHIC_DATA] (45 chỗ) [DATE] 03:40 Làm mới In phơi In …" at bounding box center [491, 133] width 890 height 188
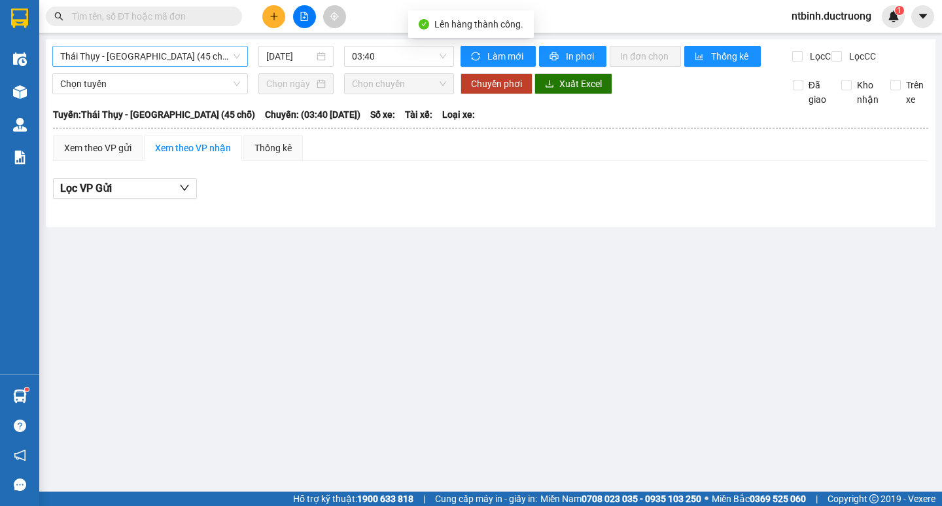
click at [129, 52] on span "Thái Thụy - [GEOGRAPHIC_DATA] (45 chỗ)" at bounding box center [150, 56] width 180 height 20
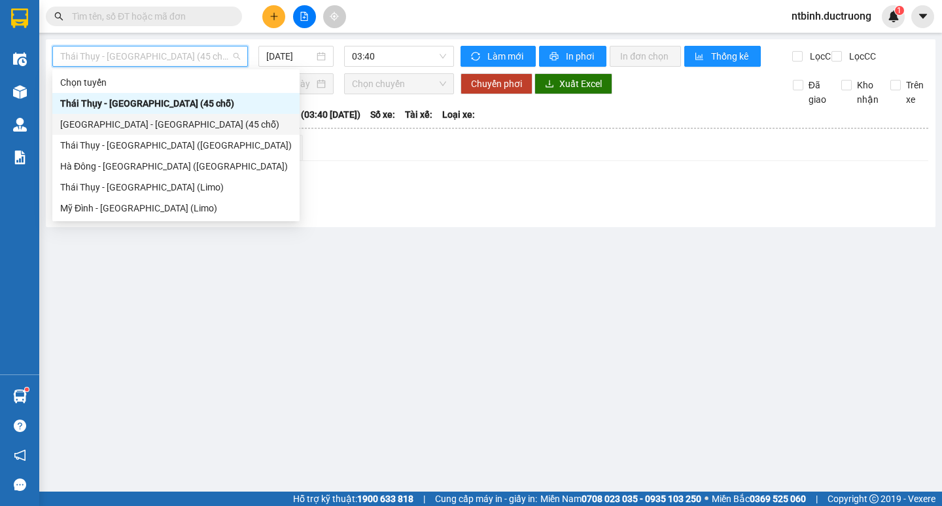
click at [96, 124] on div "[GEOGRAPHIC_DATA] - [GEOGRAPHIC_DATA] (45 chỗ)" at bounding box center [176, 124] width 232 height 14
type input "[DATE]"
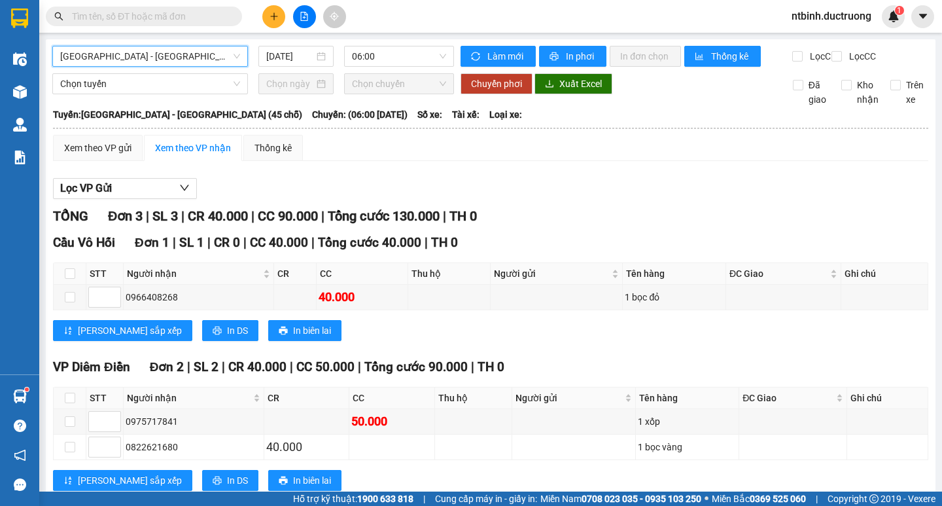
click at [374, 41] on div "[GEOGRAPHIC_DATA] - [GEOGRAPHIC_DATA] (45 chỗ) [GEOGRAPHIC_DATA] - [GEOGRAPHIC_…" at bounding box center [491, 280] width 890 height 482
click at [378, 67] on div "[GEOGRAPHIC_DATA] - [GEOGRAPHIC_DATA] (45 chỗ) [DATE] 06:00" at bounding box center [253, 56] width 402 height 21
click at [378, 61] on span "06:00" at bounding box center [399, 56] width 94 height 20
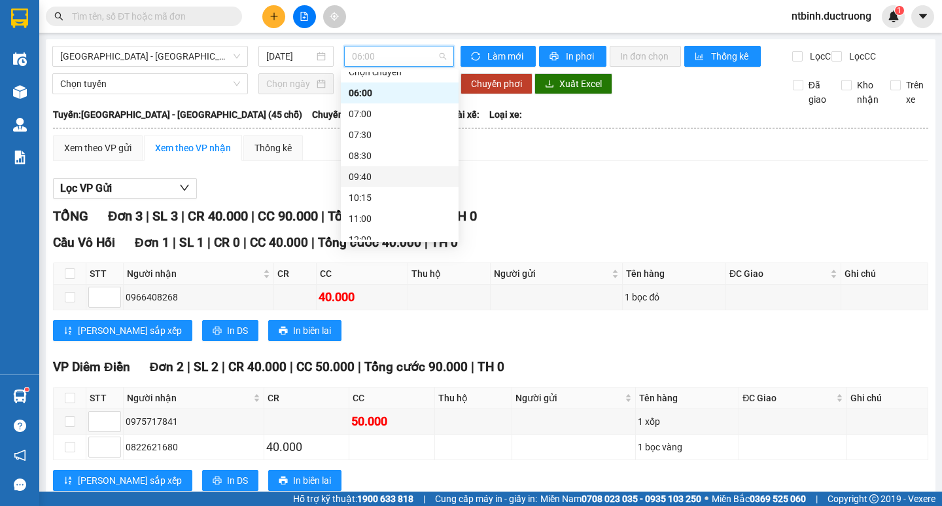
scroll to position [207, 0]
click at [372, 181] on div "17:00" at bounding box center [400, 189] width 118 height 21
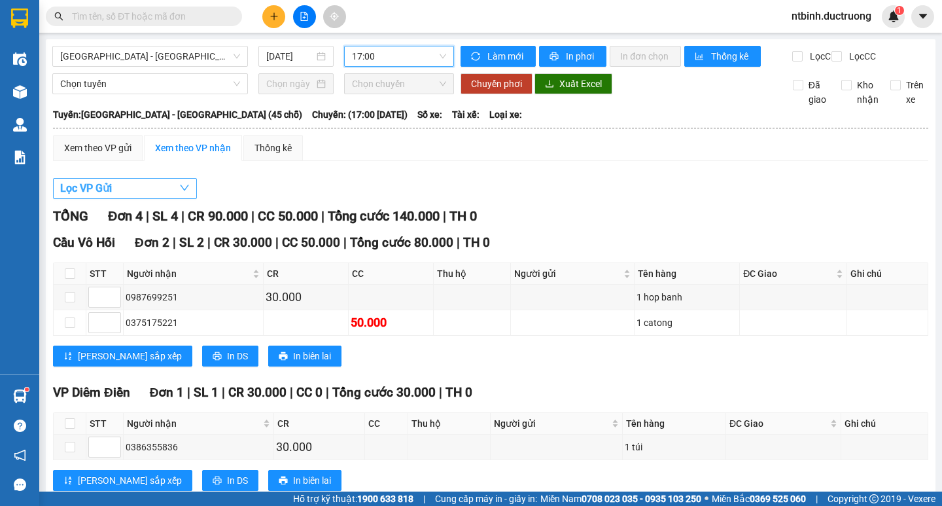
click at [122, 199] on button "Lọc VP Gửi" at bounding box center [125, 188] width 144 height 21
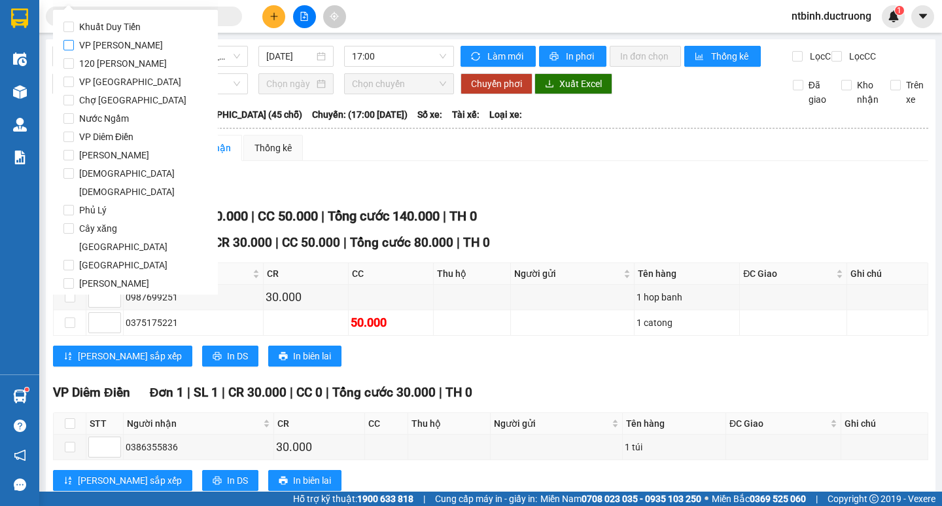
click at [113, 45] on span "VP [PERSON_NAME]" at bounding box center [121, 45] width 94 height 18
click at [74, 45] on input "VP [PERSON_NAME]" at bounding box center [68, 45] width 10 height 10
checkbox input "true"
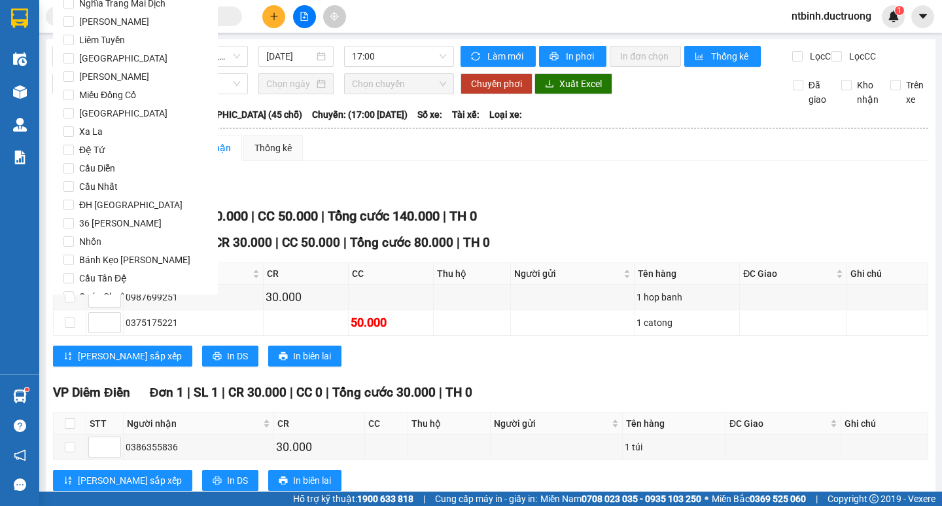
scroll to position [1089, 0]
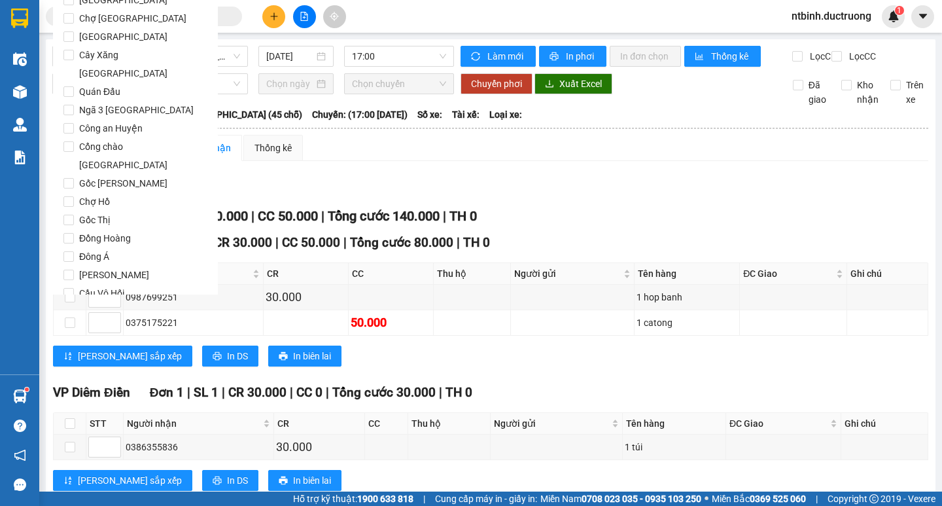
click at [73, 357] on button "Lọc" at bounding box center [81, 367] width 36 height 21
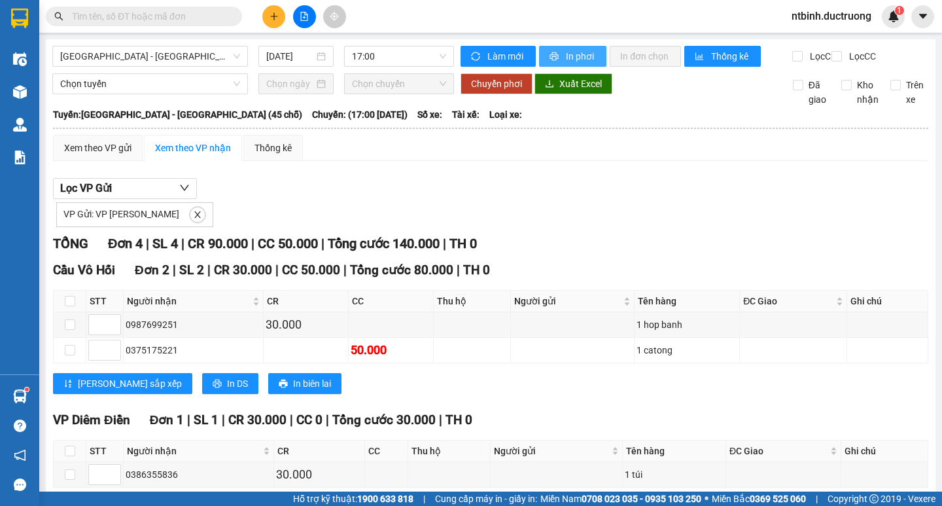
click at [582, 56] on span "In phơi" at bounding box center [581, 56] width 30 height 14
click at [377, 55] on span "17:00" at bounding box center [399, 56] width 94 height 20
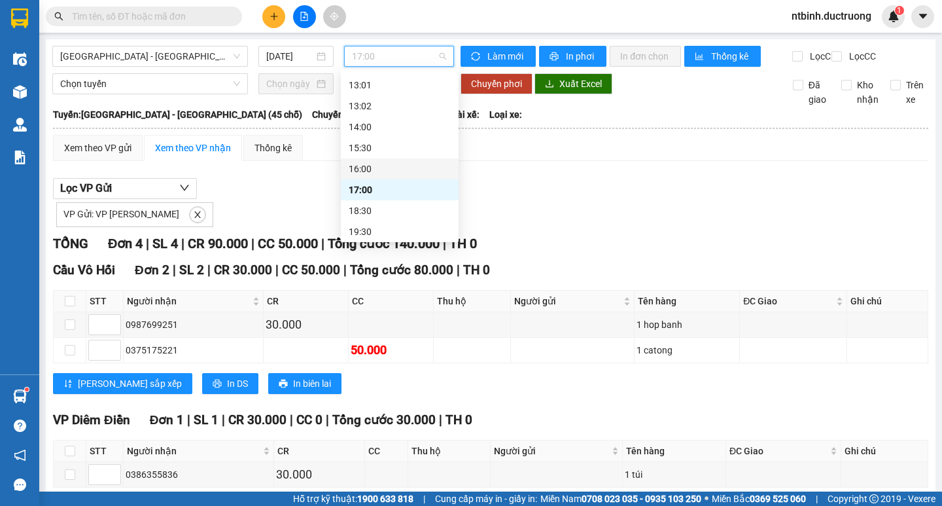
click at [368, 160] on div "16:00" at bounding box center [400, 168] width 118 height 21
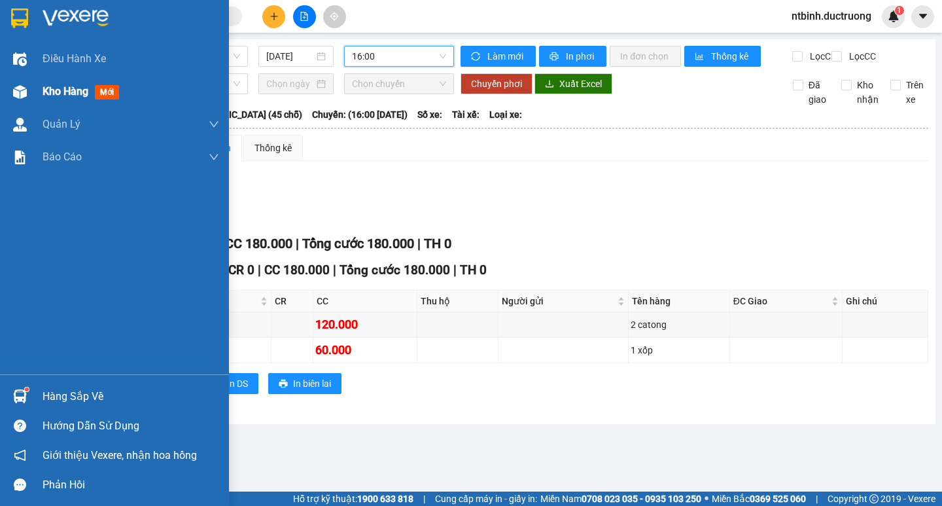
click at [34, 101] on div "Kho hàng mới" at bounding box center [114, 91] width 229 height 33
